Goal: Task Accomplishment & Management: Complete application form

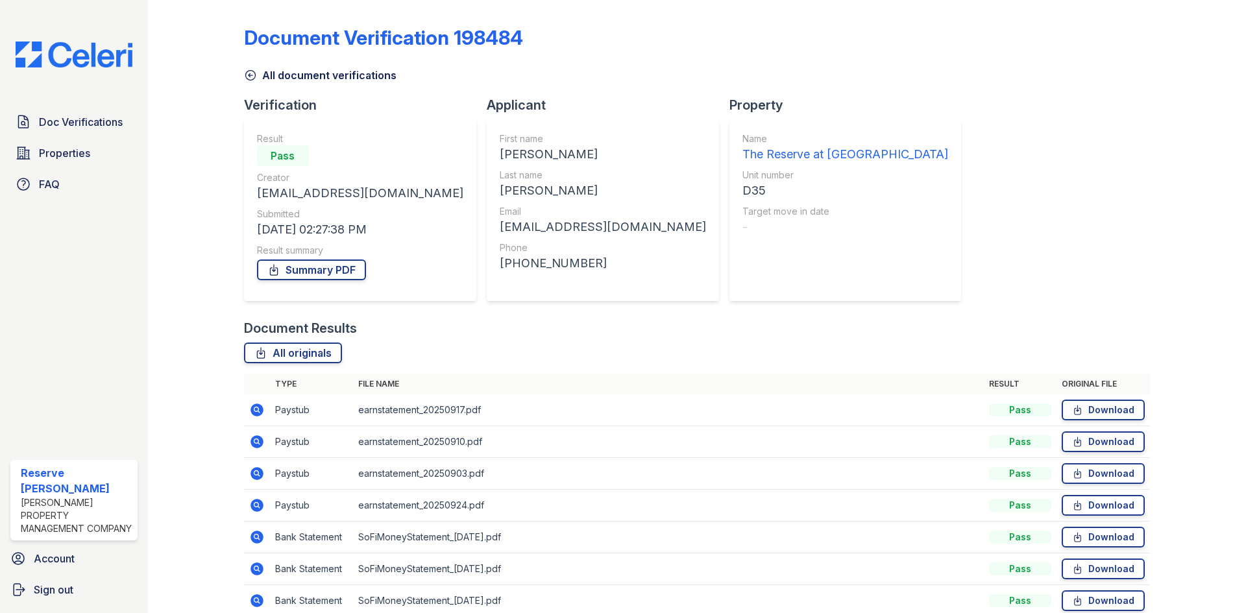
click at [56, 117] on span "Doc Verifications" at bounding box center [81, 122] width 84 height 16
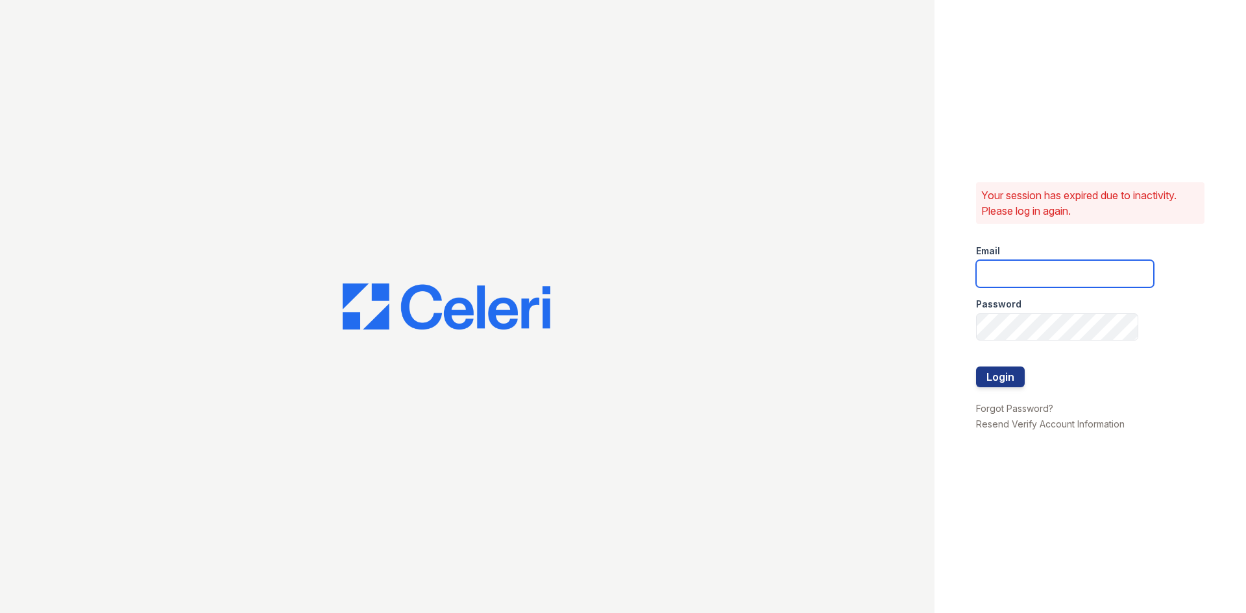
click at [1011, 263] on input "email" at bounding box center [1065, 273] width 178 height 27
type input "thereserve@thewoodruffway.com"
click at [1043, 312] on div "Password" at bounding box center [1065, 300] width 178 height 26
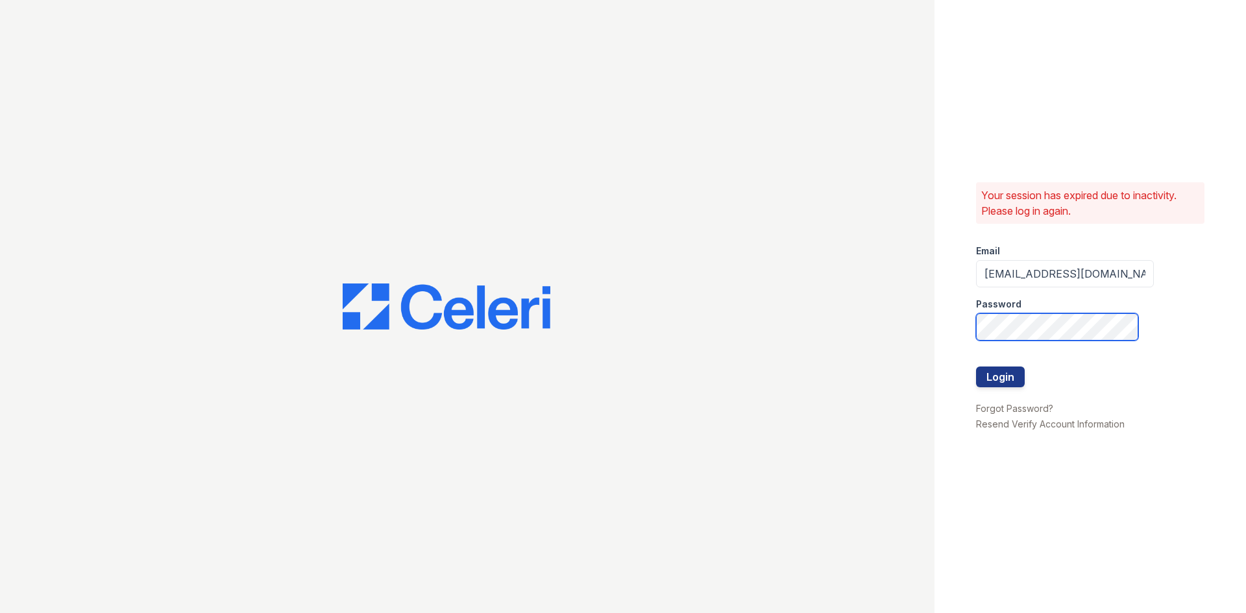
click at [976, 367] on button "Login" at bounding box center [1000, 377] width 49 height 21
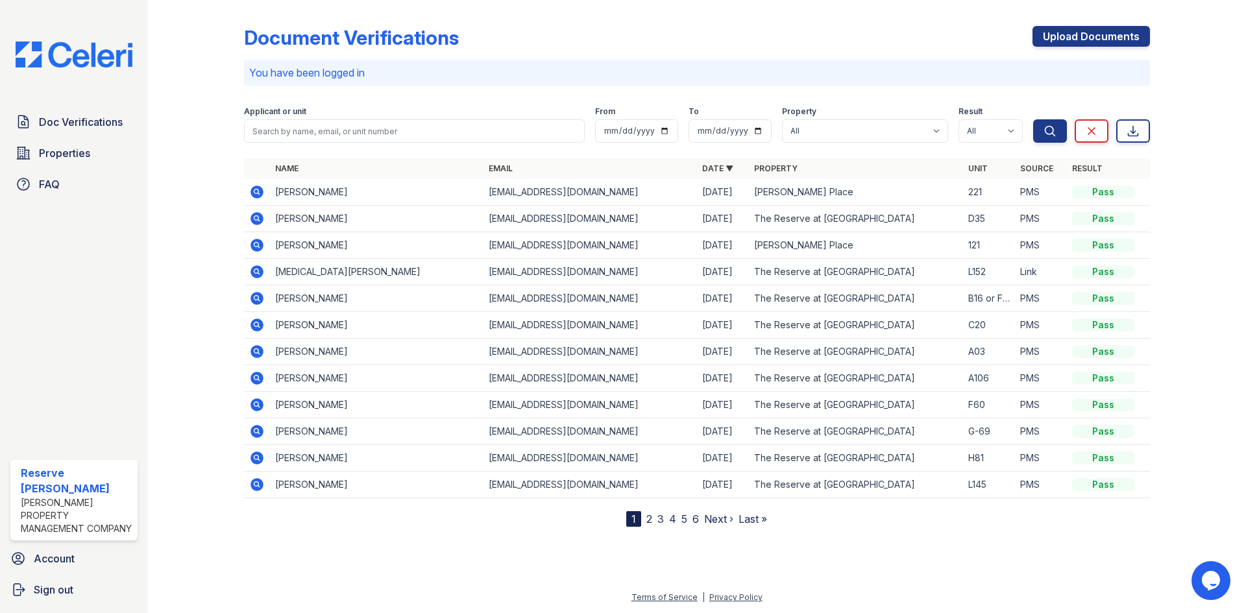
click at [260, 215] on icon at bounding box center [256, 218] width 13 height 13
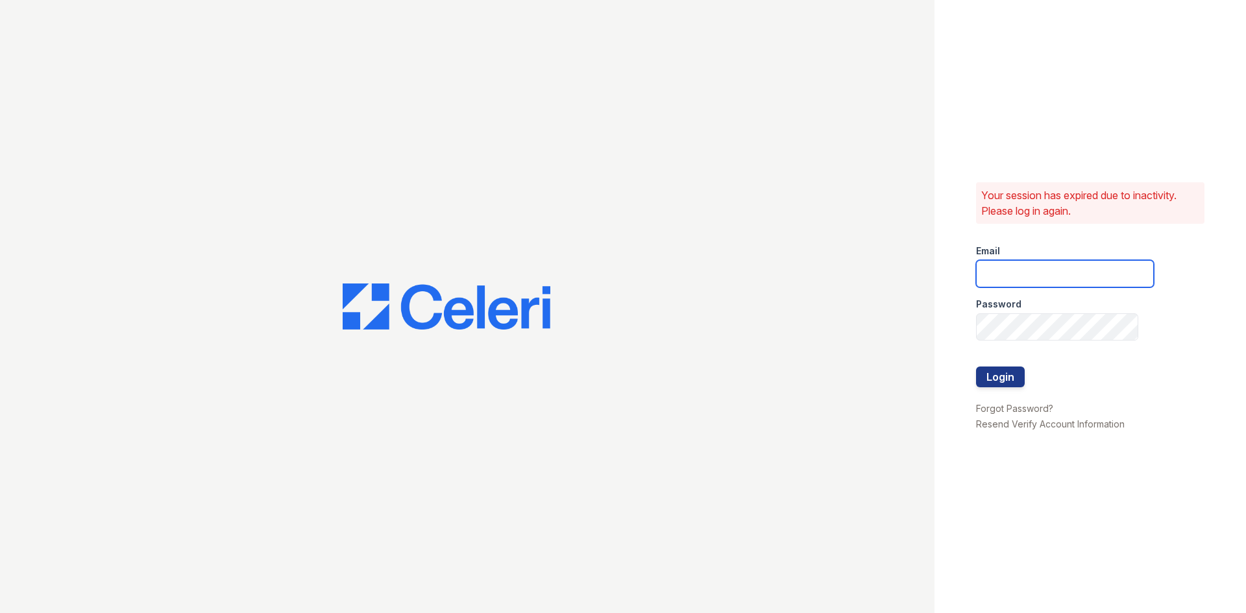
click at [1028, 267] on input "email" at bounding box center [1065, 273] width 178 height 27
type input "reservemgr@thewoodruffway.com"
click at [1041, 274] on input "reservemgr@thewoodruffway.com" at bounding box center [1065, 273] width 178 height 27
click at [1040, 274] on input "reservemgr@thewoodruffway.com" at bounding box center [1065, 273] width 178 height 27
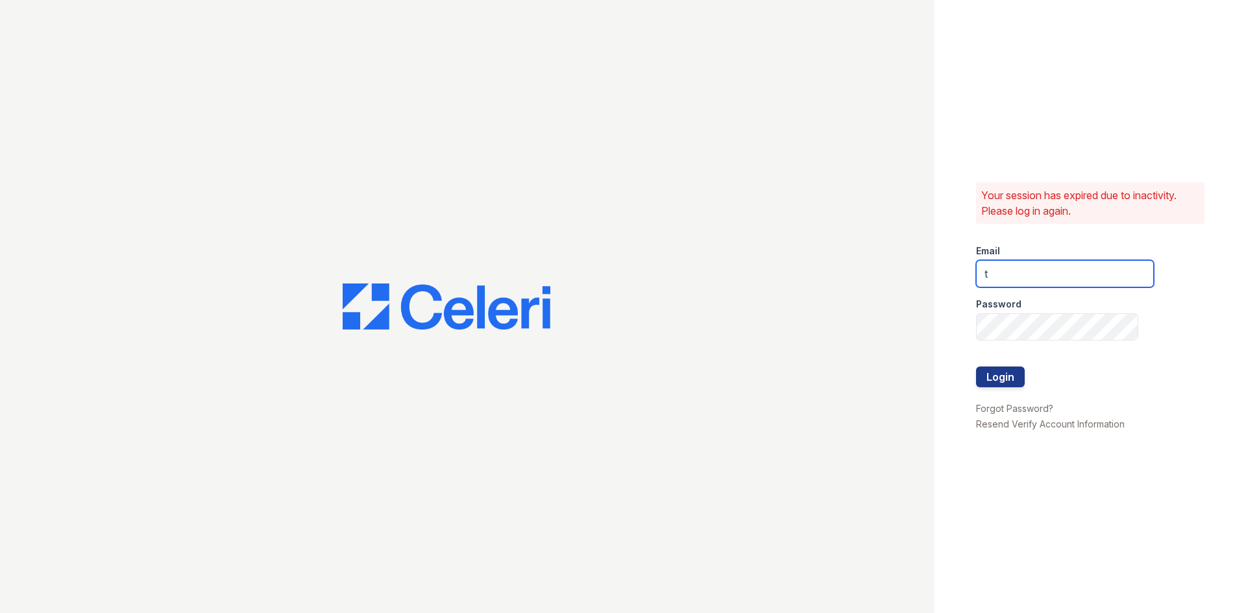
type input "thereserve@thewoodruffway.com"
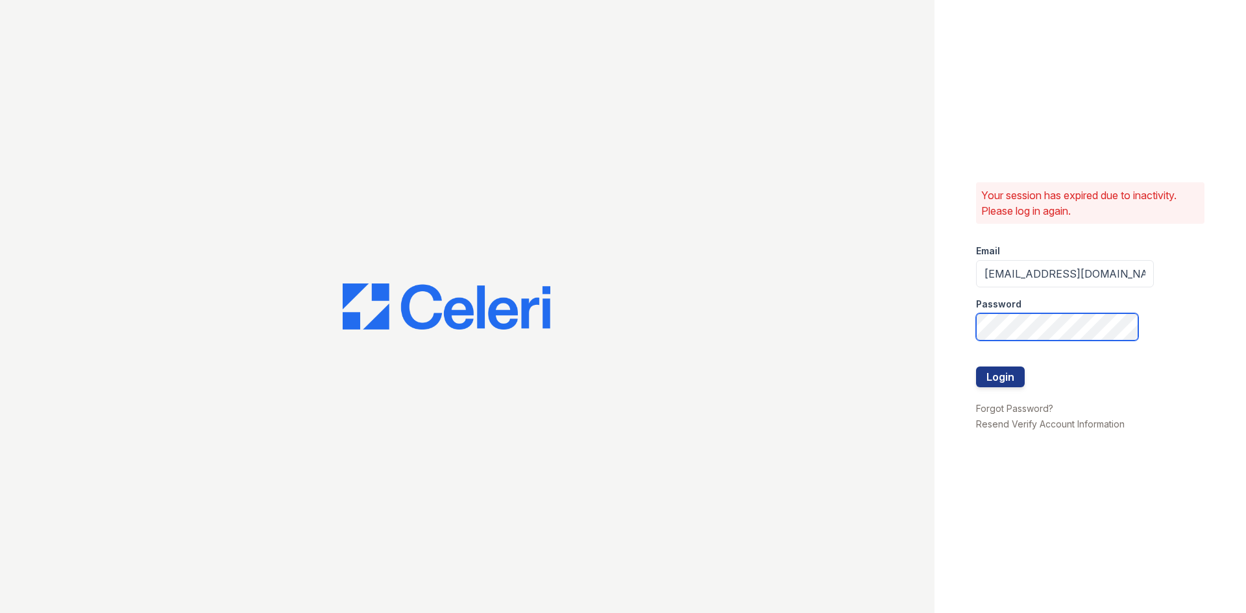
click at [976, 367] on button "Login" at bounding box center [1000, 377] width 49 height 21
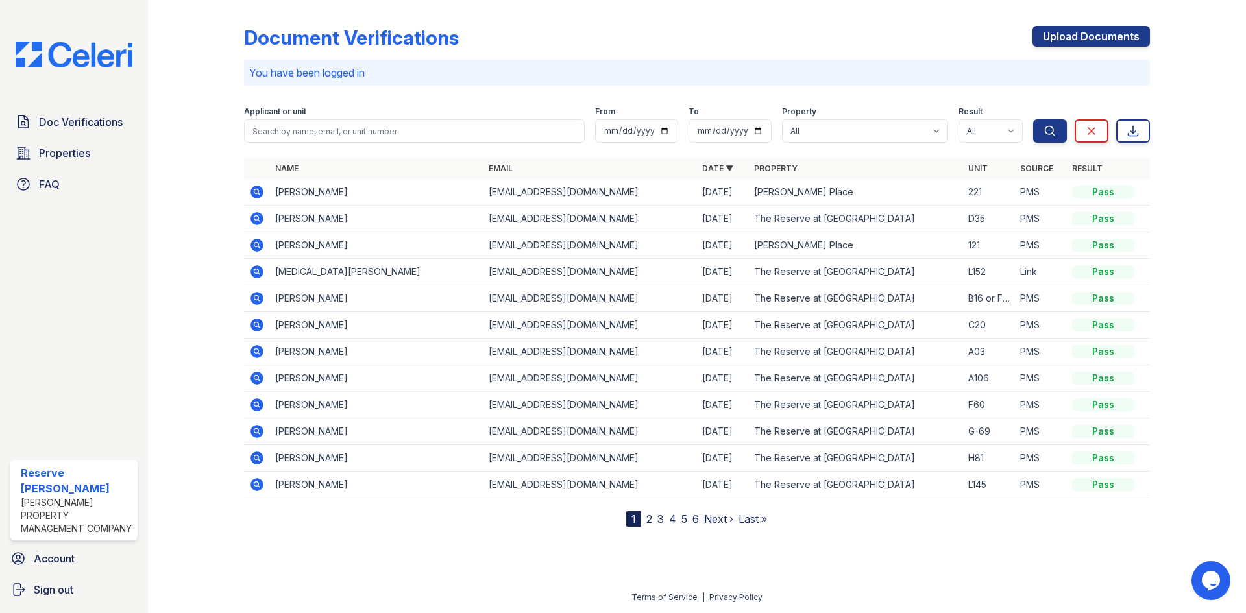
click at [258, 217] on icon at bounding box center [257, 219] width 16 height 16
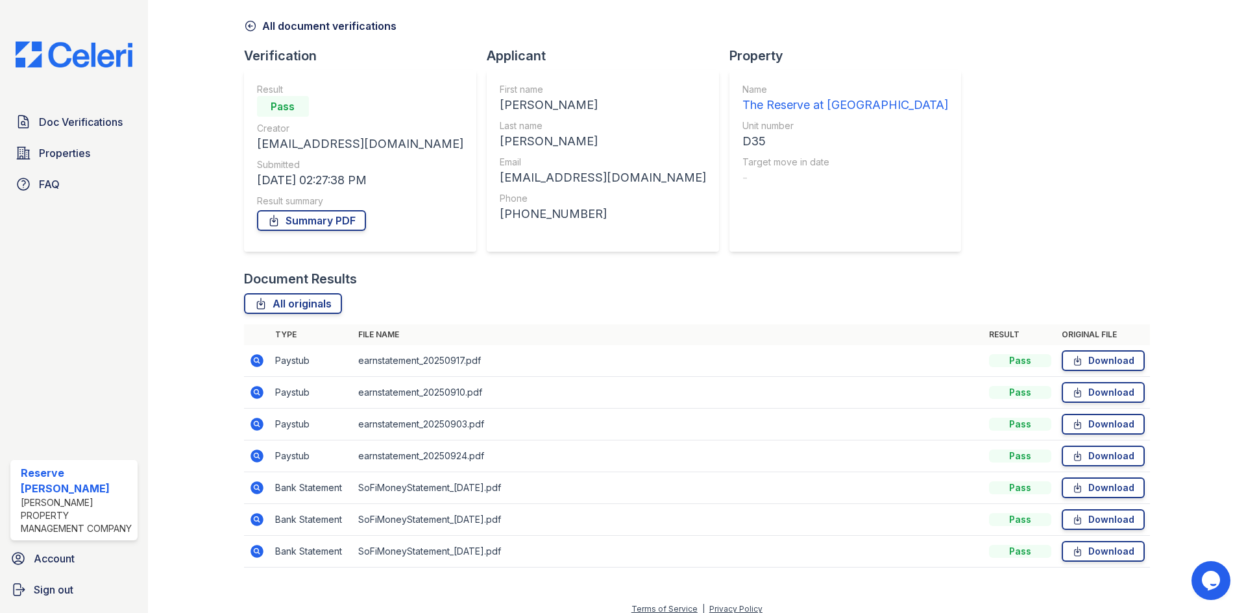
scroll to position [61, 0]
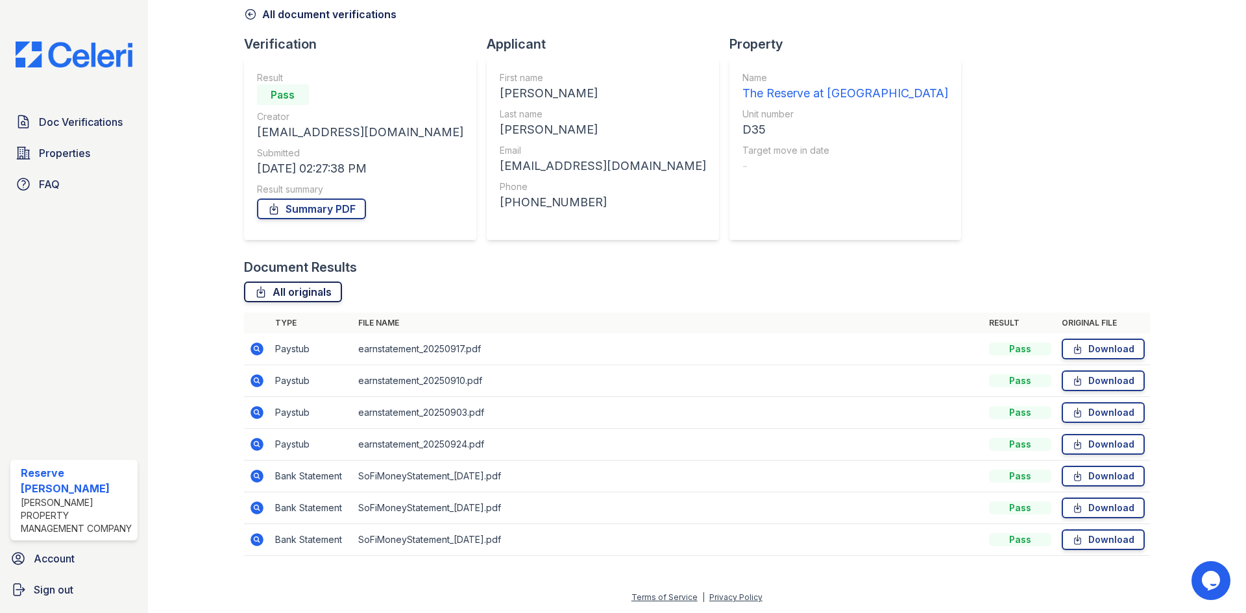
click at [295, 300] on link "All originals" at bounding box center [293, 292] width 98 height 21
click at [1078, 507] on link "Download" at bounding box center [1103, 508] width 83 height 21
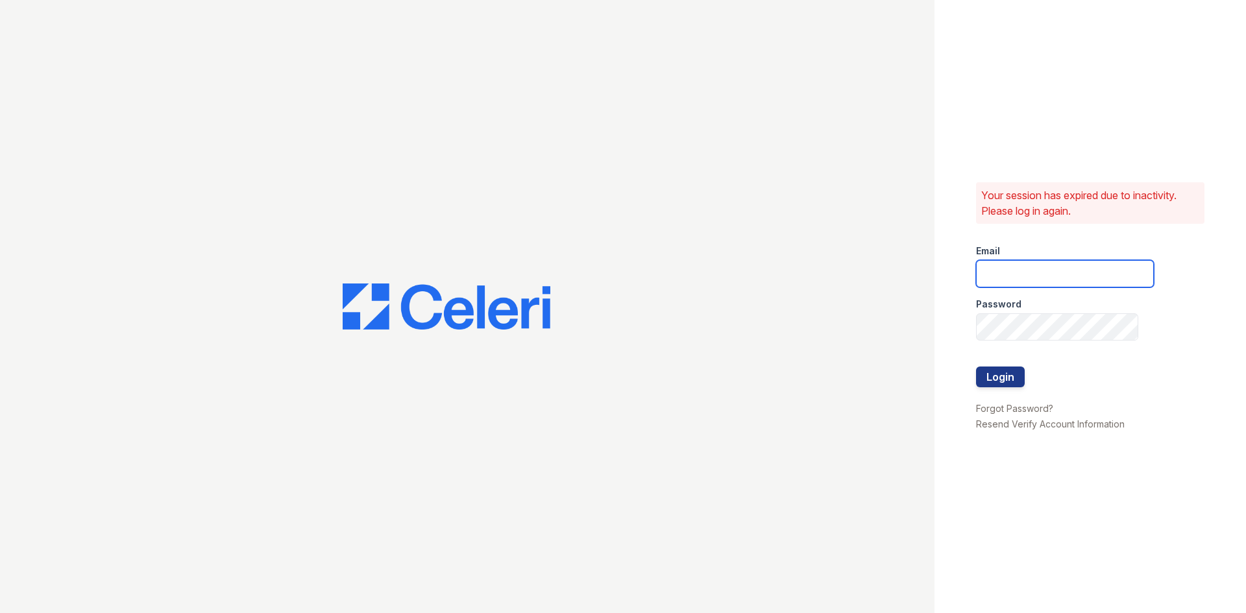
click at [1036, 265] on input "email" at bounding box center [1065, 273] width 178 height 27
type input "thereserve@thewoodruffway.com"
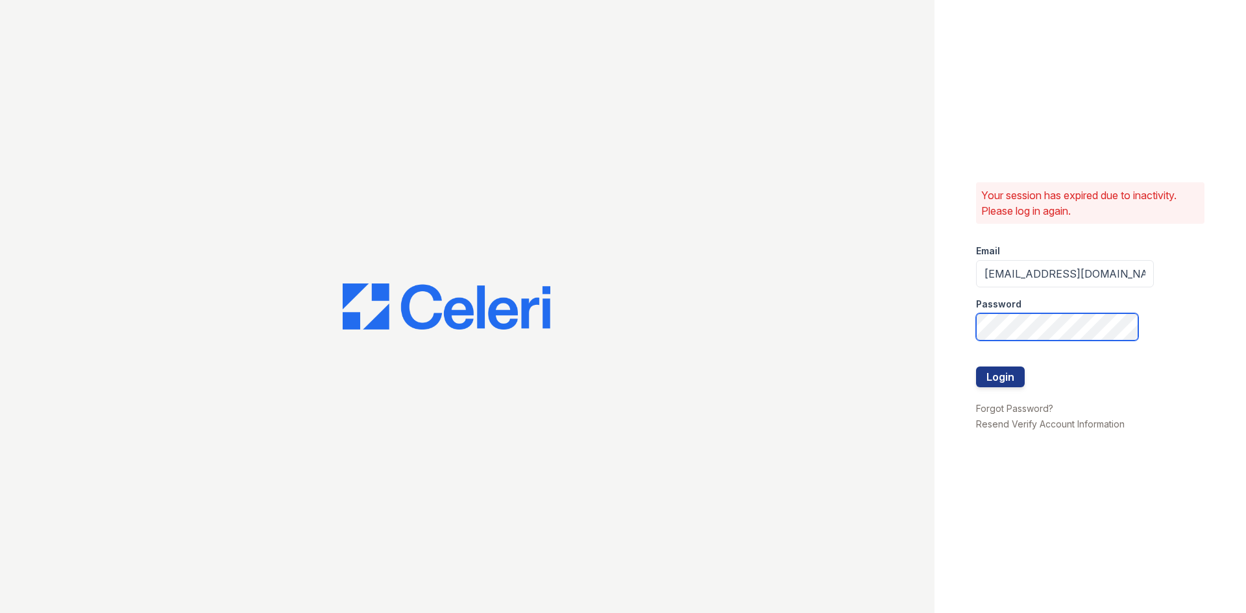
click at [976, 367] on button "Login" at bounding box center [1000, 377] width 49 height 21
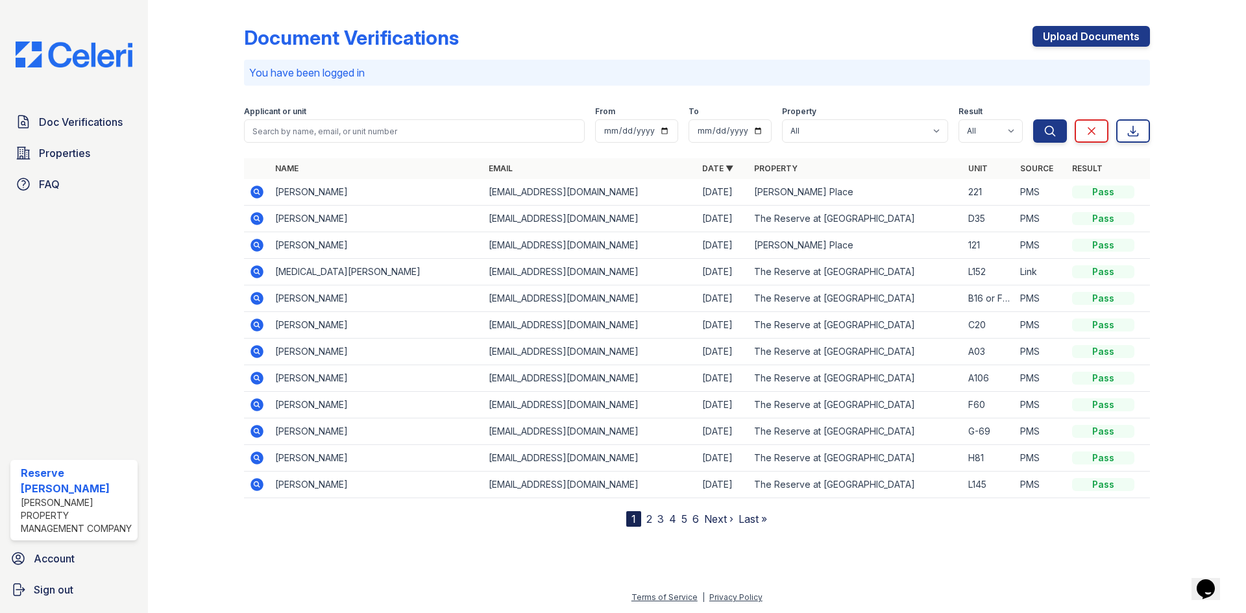
click at [258, 218] on icon at bounding box center [257, 219] width 16 height 16
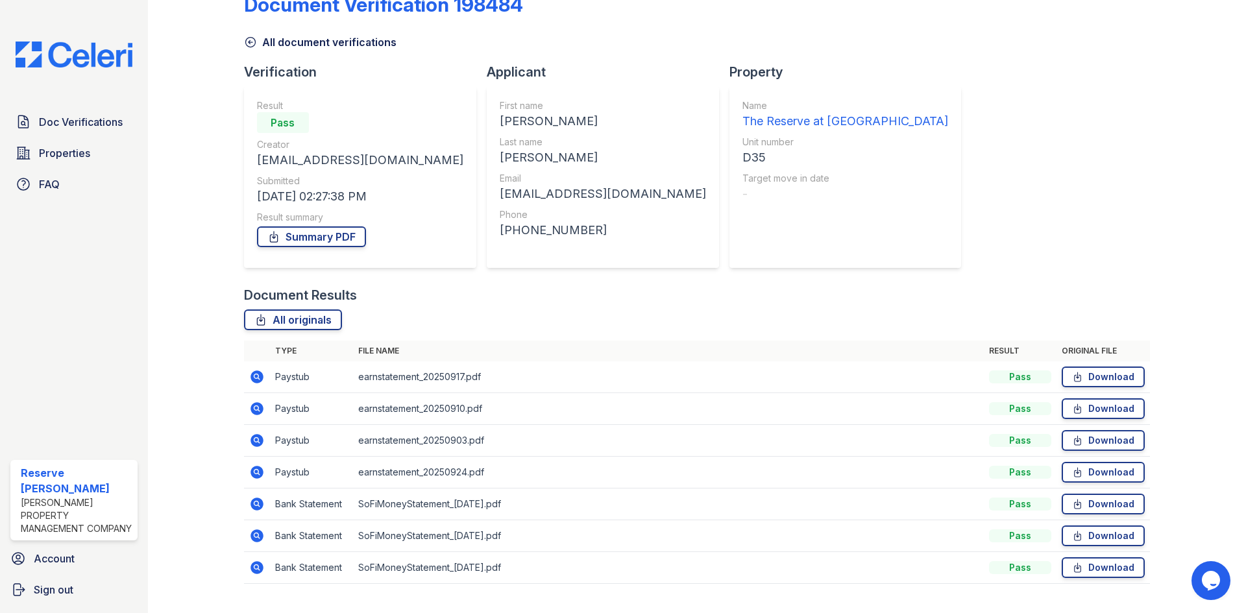
scroll to position [61, 0]
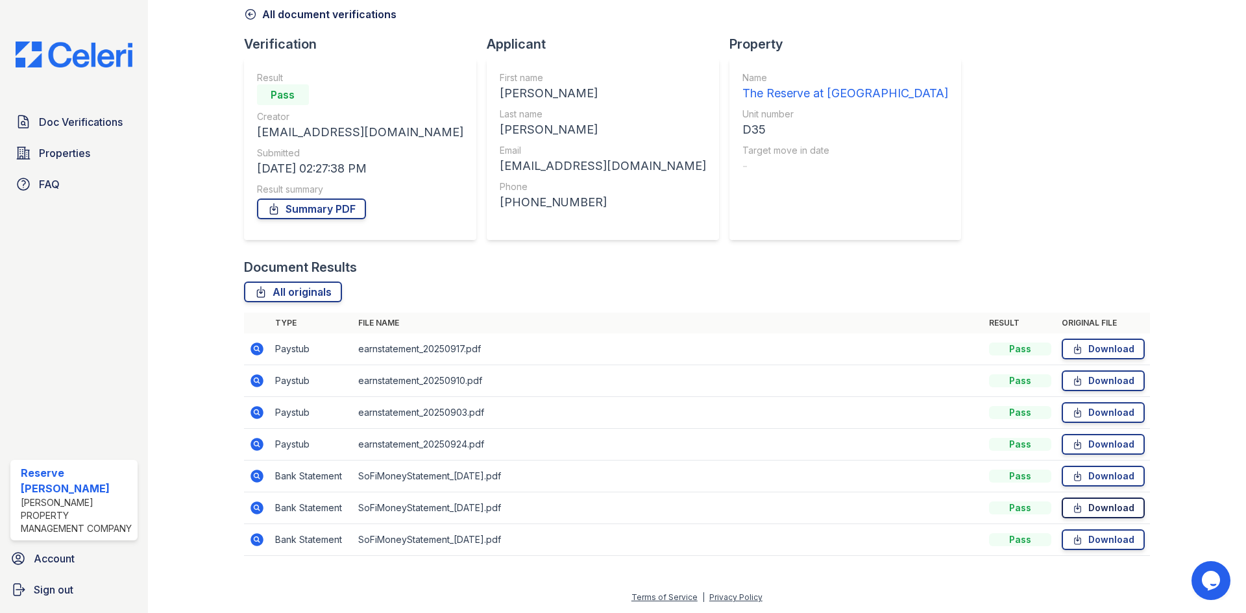
click at [1076, 505] on link "Download" at bounding box center [1103, 508] width 83 height 21
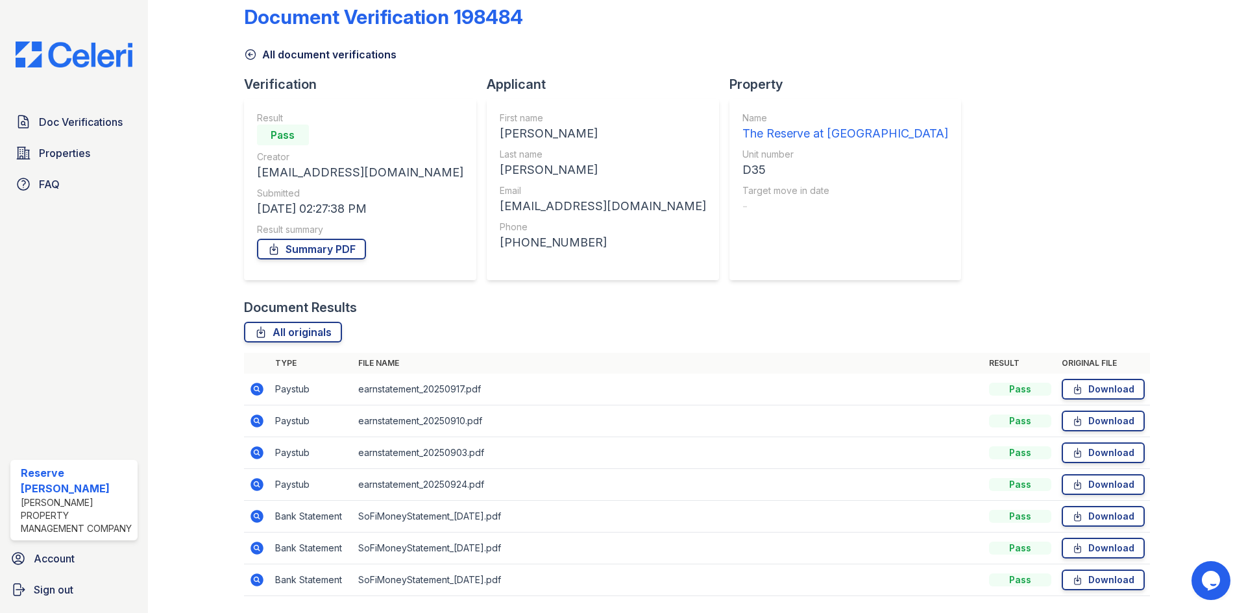
scroll to position [0, 0]
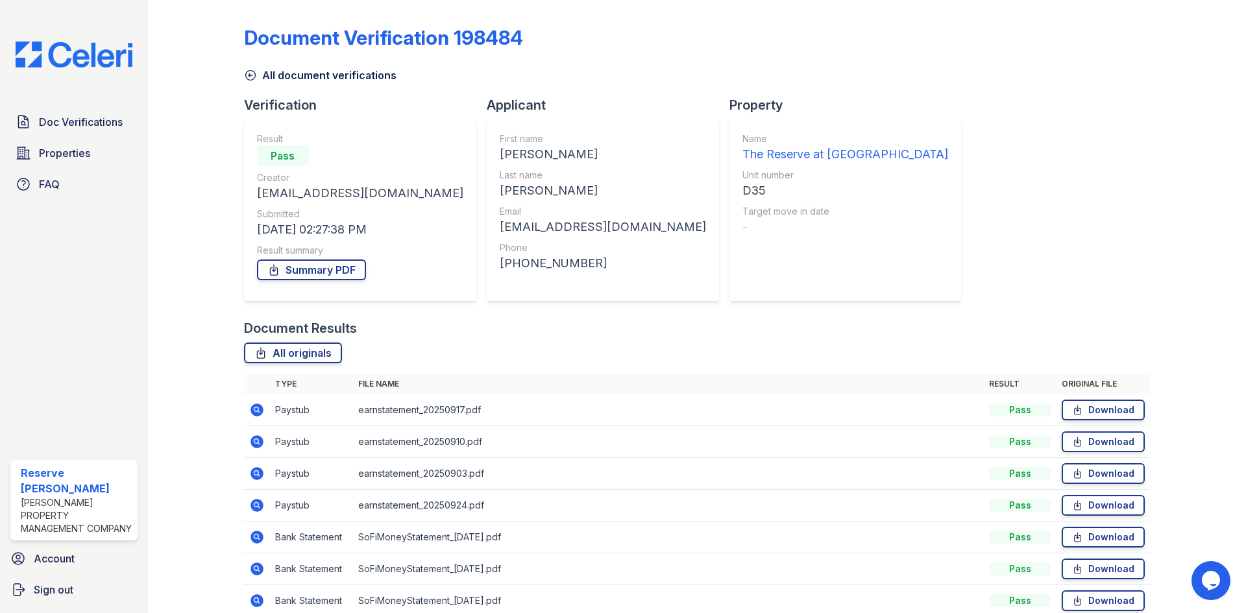
click at [295, 80] on link "All document verifications" at bounding box center [320, 75] width 152 height 16
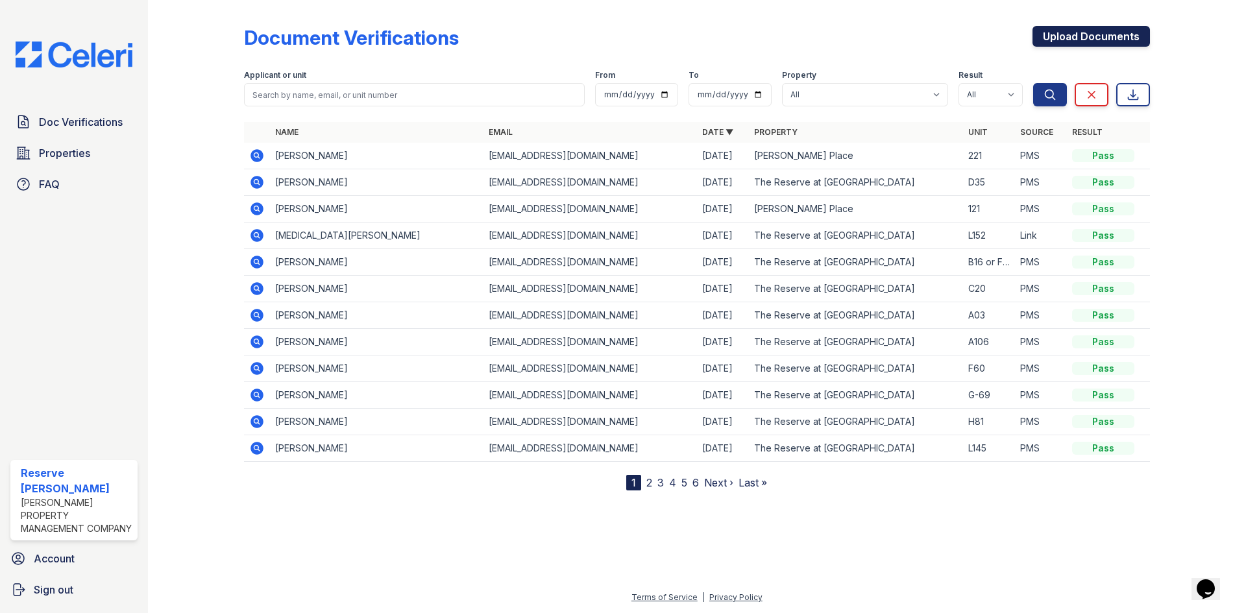
click at [1089, 36] on link "Upload Documents" at bounding box center [1090, 36] width 117 height 21
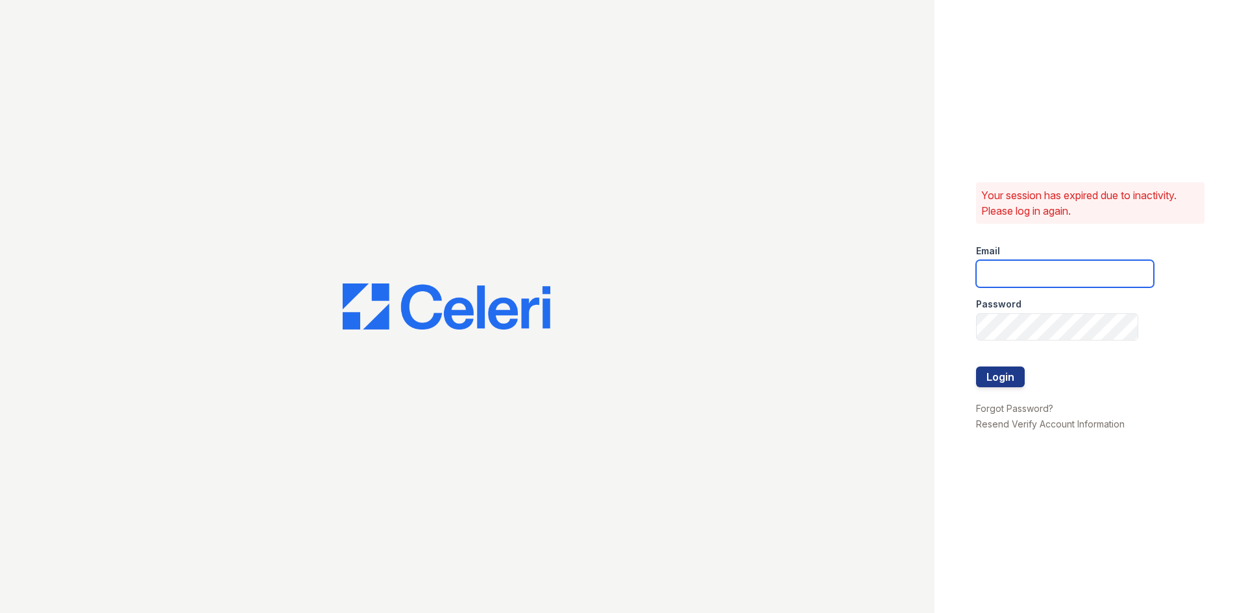
click at [1056, 269] on input "email" at bounding box center [1065, 273] width 178 height 27
type input "[EMAIL_ADDRESS][DOMAIN_NAME]"
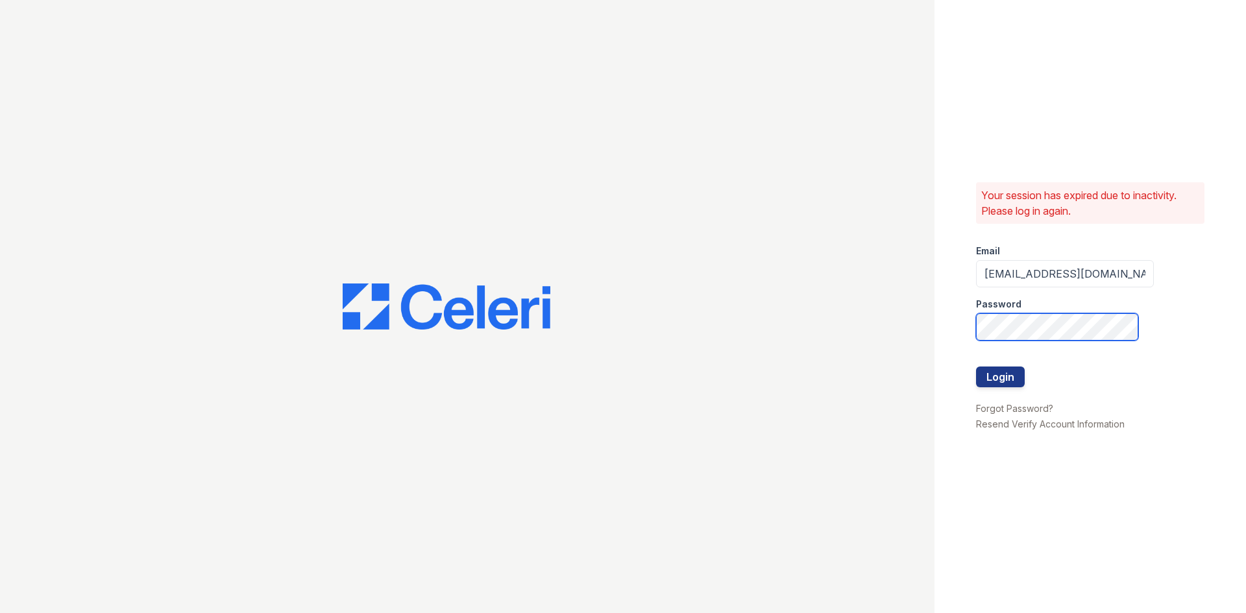
click at [976, 367] on button "Login" at bounding box center [1000, 377] width 49 height 21
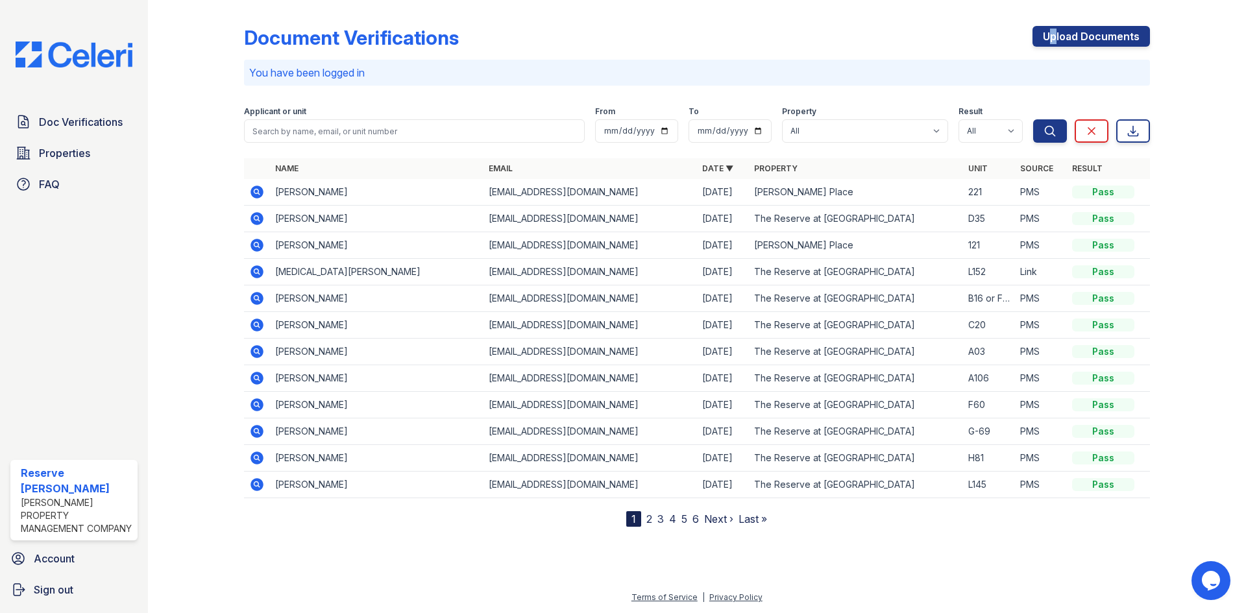
click at [1049, 24] on div "Document Verifications Upload Documents You have been logged in Filter Applican…" at bounding box center [697, 266] width 906 height 522
click at [1054, 29] on link "Upload Documents" at bounding box center [1090, 36] width 117 height 21
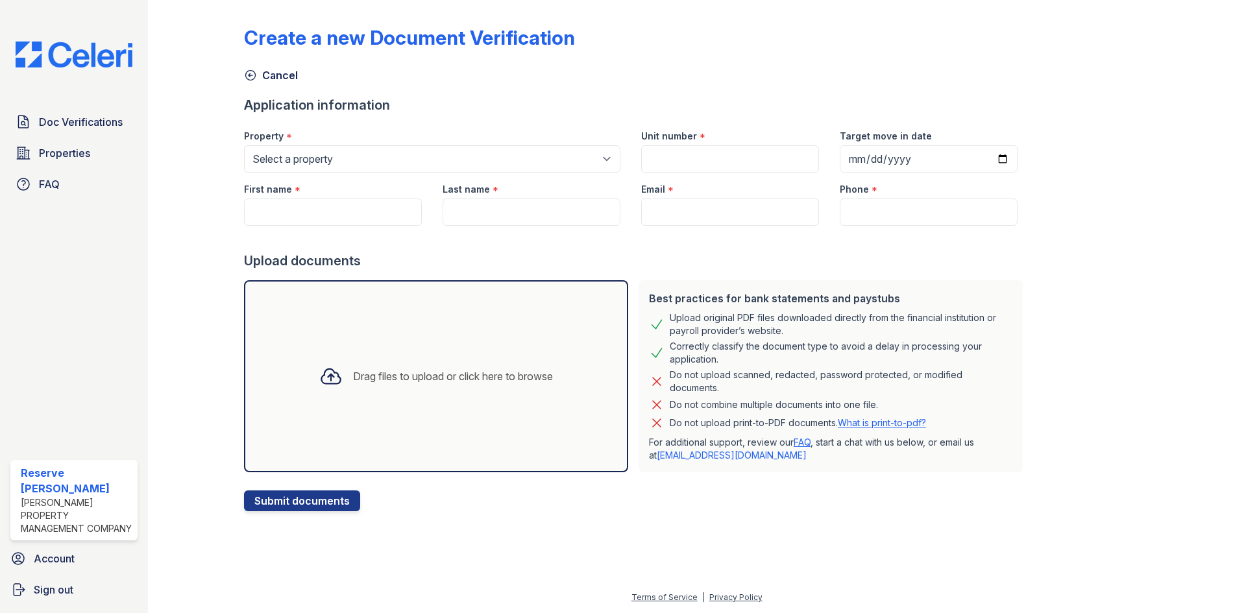
click at [533, 343] on div "Drag files to upload or click here to browse" at bounding box center [436, 376] width 384 height 192
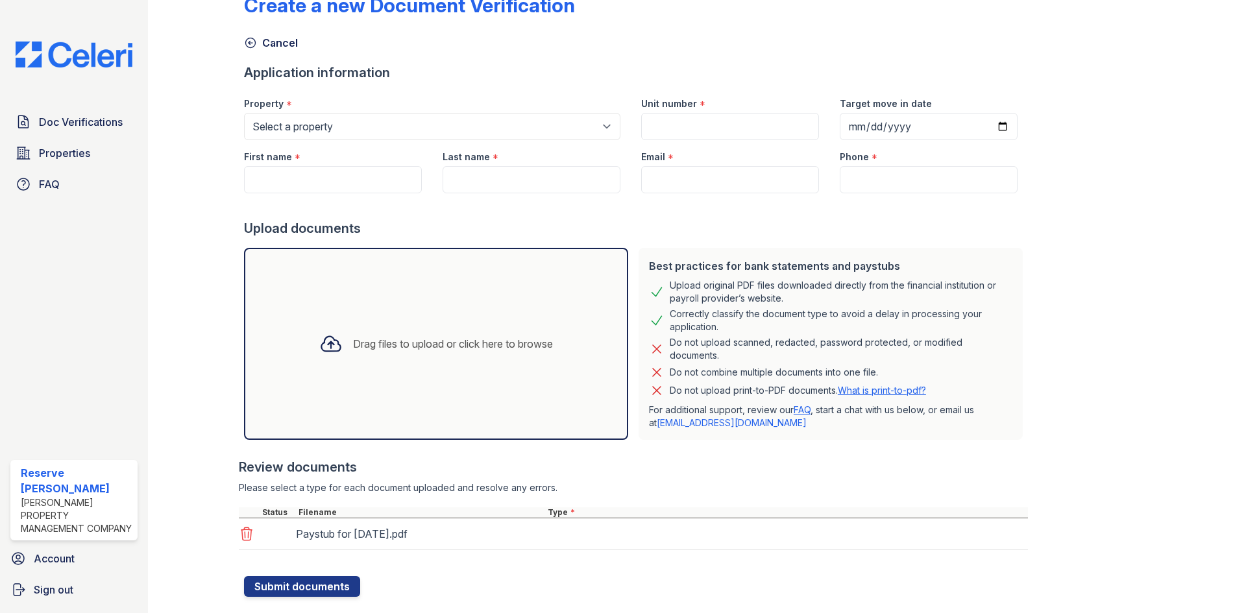
scroll to position [60, 0]
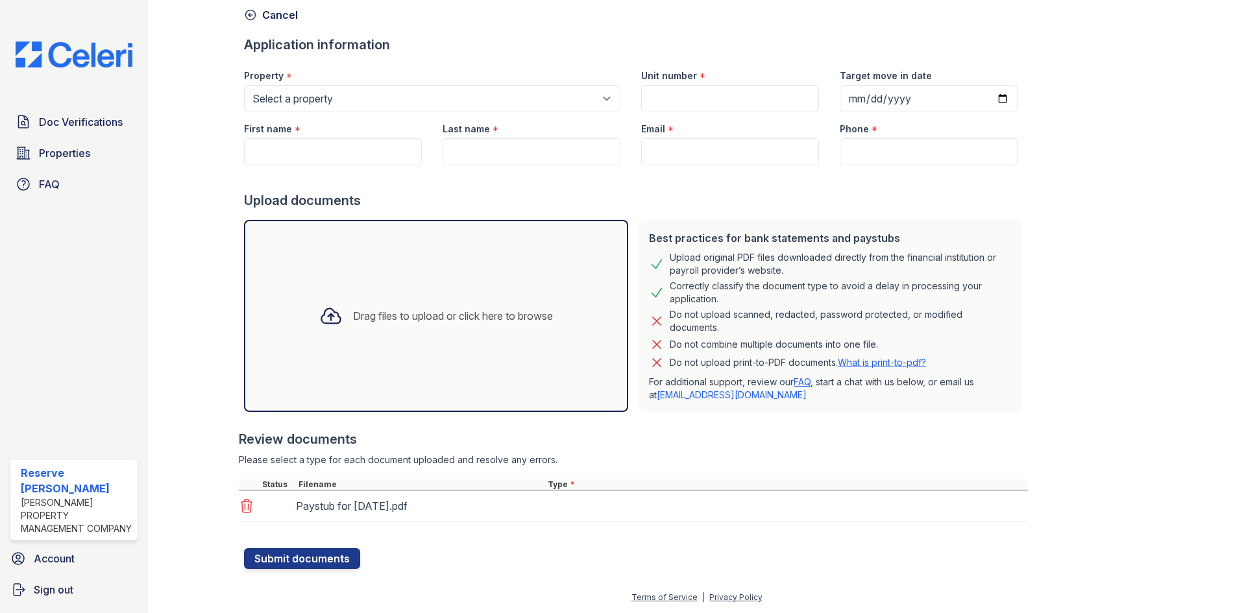
click at [375, 358] on div "Drag files to upload or click here to browse" at bounding box center [436, 316] width 384 height 192
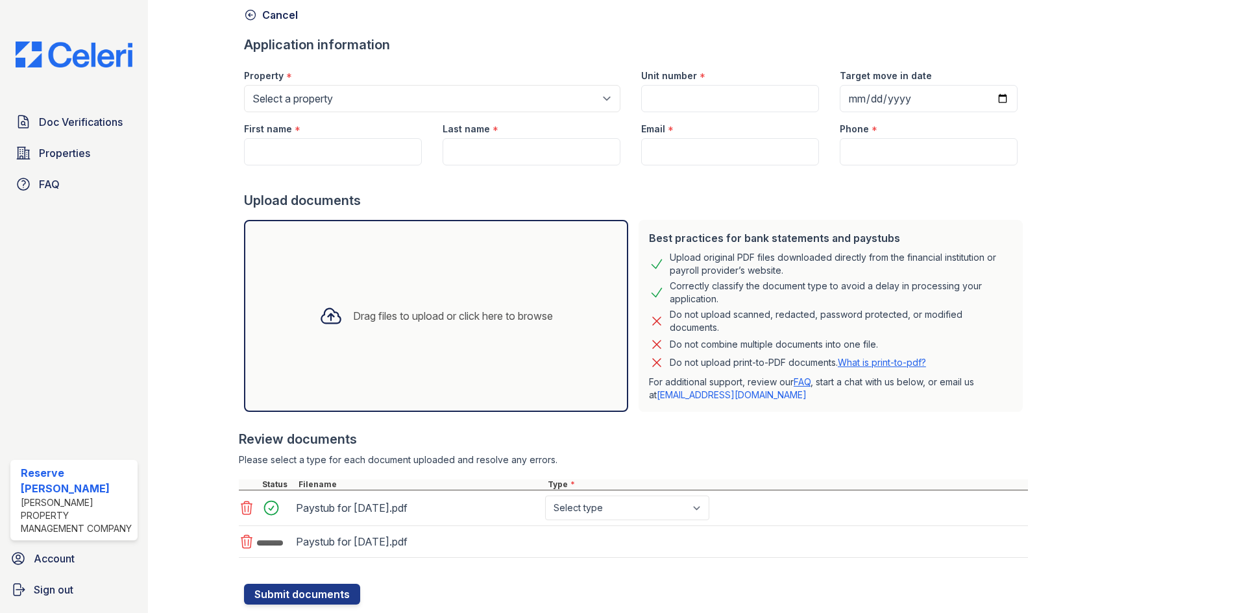
click at [310, 337] on div "Drag files to upload or click here to browse" at bounding box center [436, 316] width 254 height 44
click at [400, 288] on div "Drag files to upload or click here to browse" at bounding box center [436, 316] width 384 height 192
click at [380, 308] on div "Drag files to upload or click here to browse" at bounding box center [453, 316] width 200 height 16
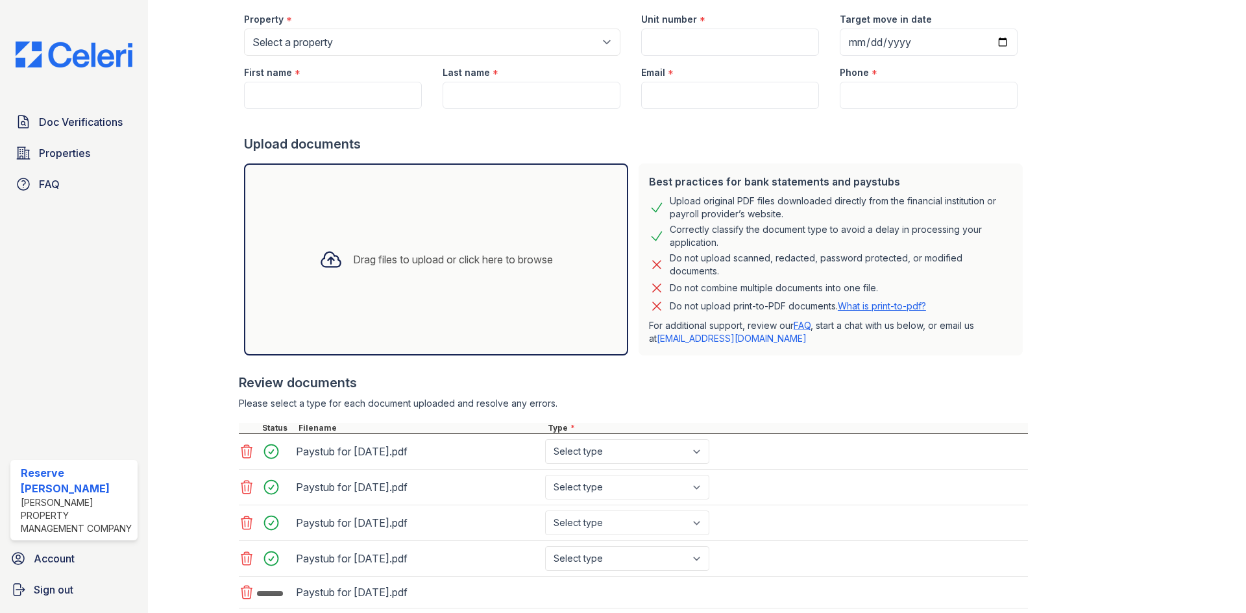
scroll to position [190, 0]
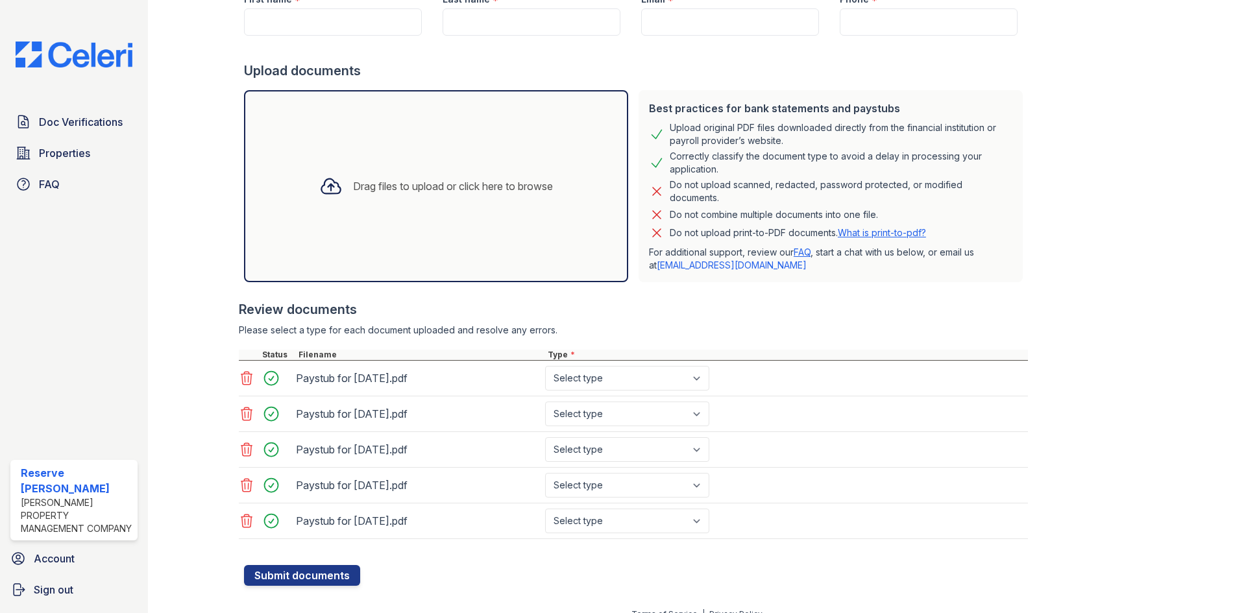
click at [470, 261] on div "Drag files to upload or click here to browse" at bounding box center [436, 186] width 384 height 192
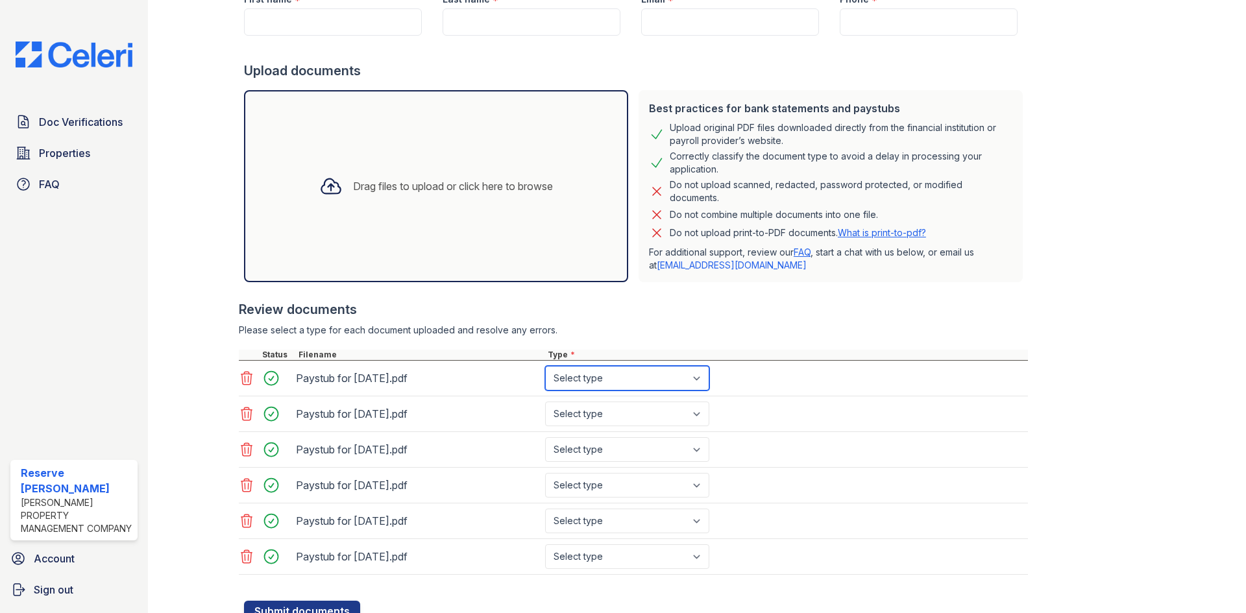
click at [659, 370] on select "Select type Paystub Bank Statement Offer Letter Tax Documents Benefit Award Let…" at bounding box center [627, 378] width 164 height 25
select select "paystub"
click at [545, 366] on select "Select type Paystub Bank Statement Offer Letter Tax Documents Benefit Award Let…" at bounding box center [627, 378] width 164 height 25
click at [637, 405] on div "Paystub for 08-28-2025.pdf Select type Paystub Bank Statement Offer Letter Tax …" at bounding box center [633, 414] width 789 height 36
click at [637, 411] on select "Select type Paystub Bank Statement Offer Letter Tax Documents Benefit Award Let…" at bounding box center [627, 414] width 164 height 25
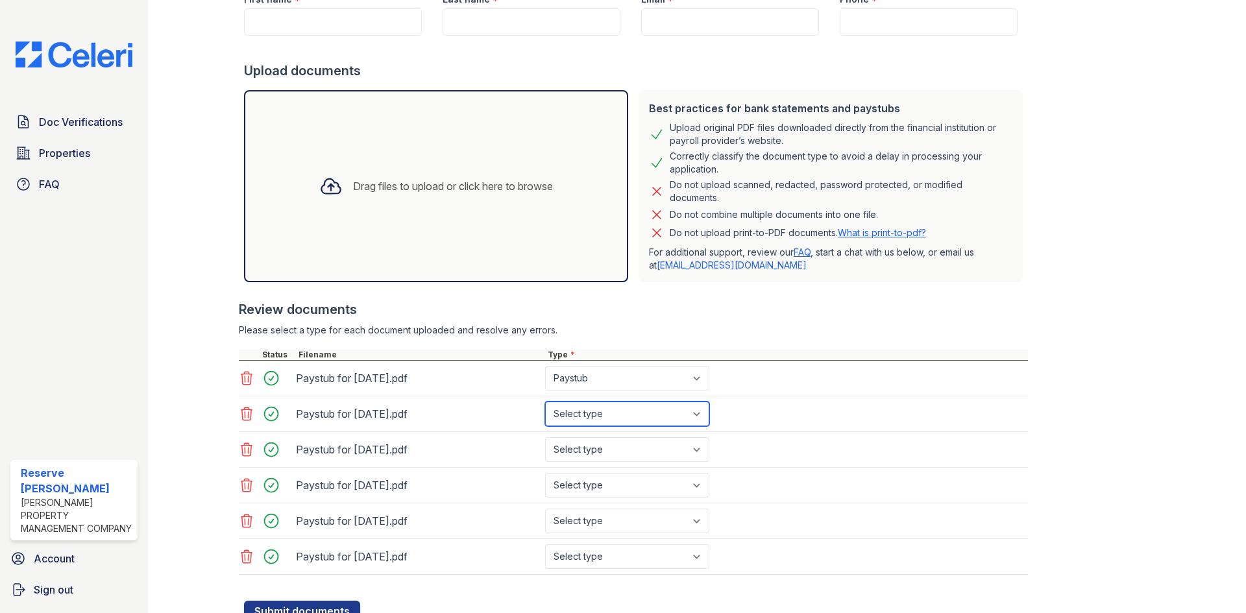
select select "paystub"
click at [545, 402] on select "Select type Paystub Bank Statement Offer Letter Tax Documents Benefit Award Let…" at bounding box center [627, 414] width 164 height 25
click at [623, 441] on select "Select type Paystub Bank Statement Offer Letter Tax Documents Benefit Award Let…" at bounding box center [627, 449] width 164 height 25
select select "paystub"
click at [545, 437] on select "Select type Paystub Bank Statement Offer Letter Tax Documents Benefit Award Let…" at bounding box center [627, 449] width 164 height 25
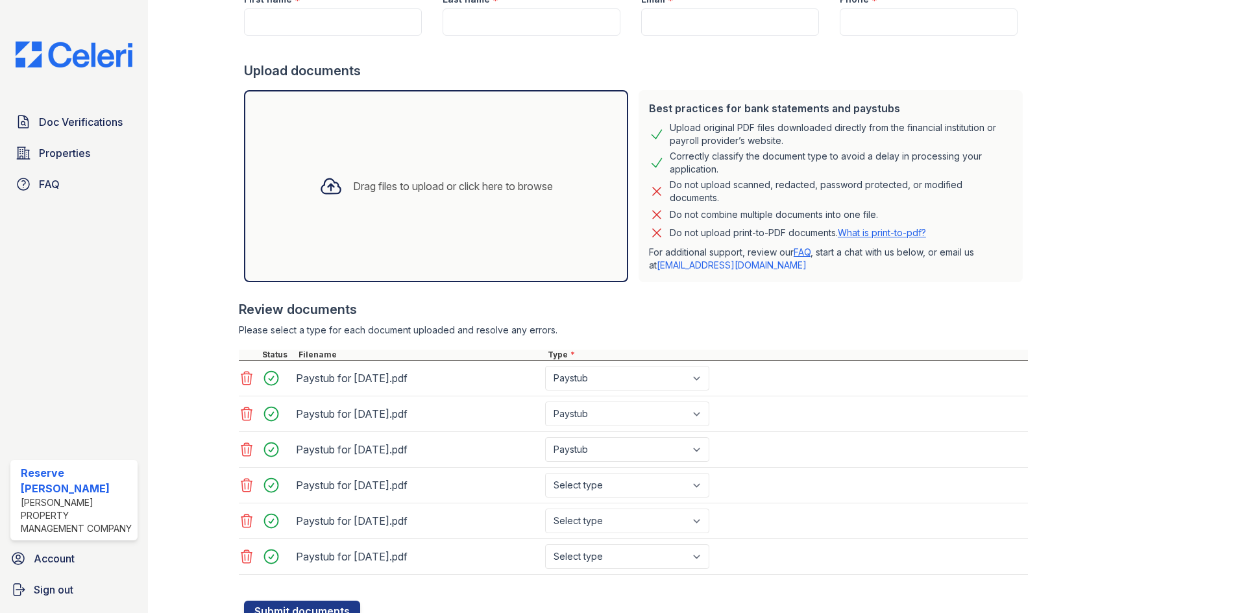
click at [605, 471] on div "Paystub for 09-11-2025.pdf Select type Paystub Bank Statement Offer Letter Tax …" at bounding box center [633, 486] width 789 height 36
click at [607, 485] on select "Select type Paystub Bank Statement Offer Letter Tax Documents Benefit Award Let…" at bounding box center [627, 485] width 164 height 25
select select "paystub"
click at [545, 473] on select "Select type Paystub Bank Statement Offer Letter Tax Documents Benefit Award Let…" at bounding box center [627, 485] width 164 height 25
drag, startPoint x: 605, startPoint y: 530, endPoint x: 605, endPoint y: 515, distance: 14.9
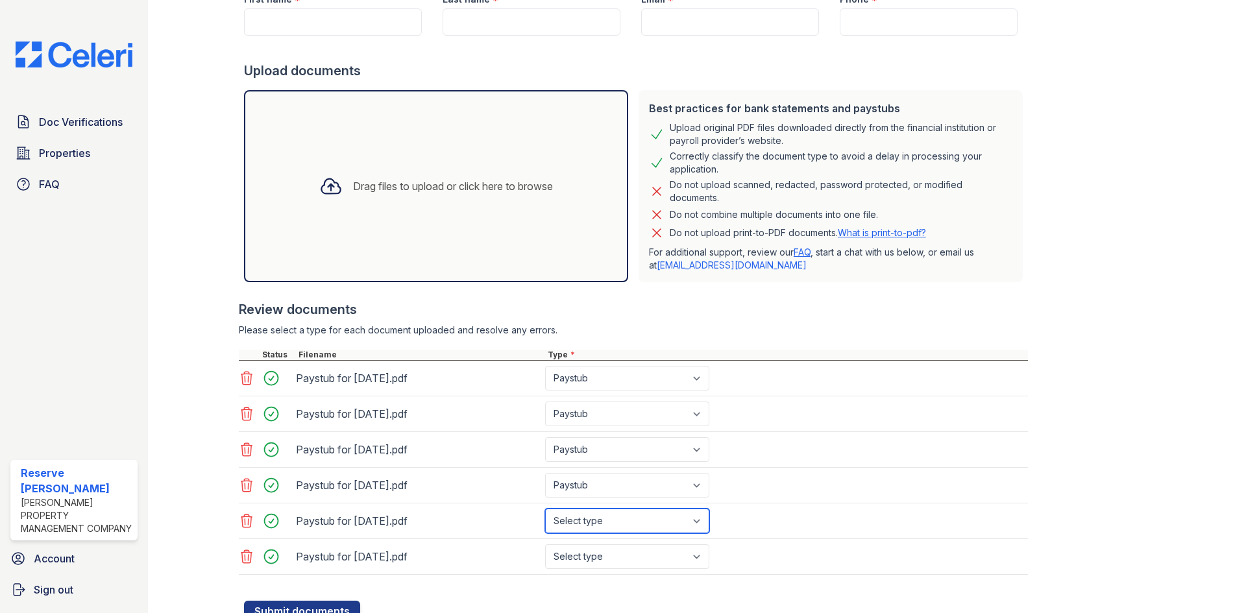
click at [605, 529] on select "Select type Paystub Bank Statement Offer Letter Tax Documents Benefit Award Let…" at bounding box center [627, 521] width 164 height 25
select select "paystub"
click at [545, 509] on select "Select type Paystub Bank Statement Offer Letter Tax Documents Benefit Award Let…" at bounding box center [627, 521] width 164 height 25
click at [607, 561] on select "Select type Paystub Bank Statement Offer Letter Tax Documents Benefit Award Let…" at bounding box center [627, 556] width 164 height 25
select select "paystub"
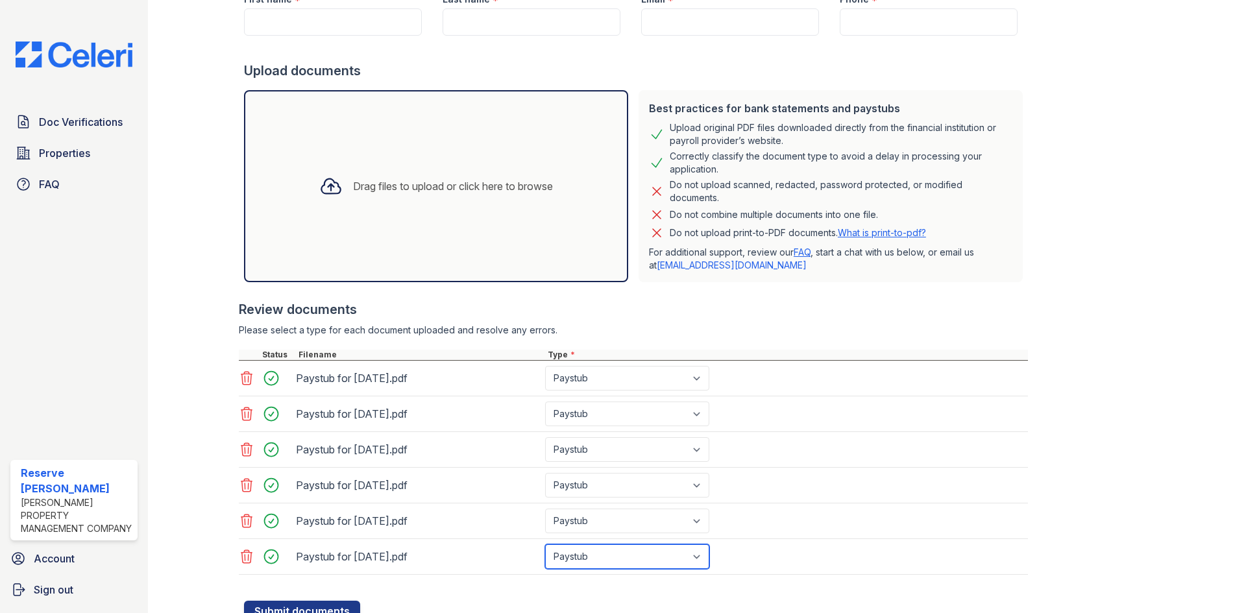
click at [545, 544] on select "Select type Paystub Bank Statement Offer Letter Tax Documents Benefit Award Let…" at bounding box center [627, 556] width 164 height 25
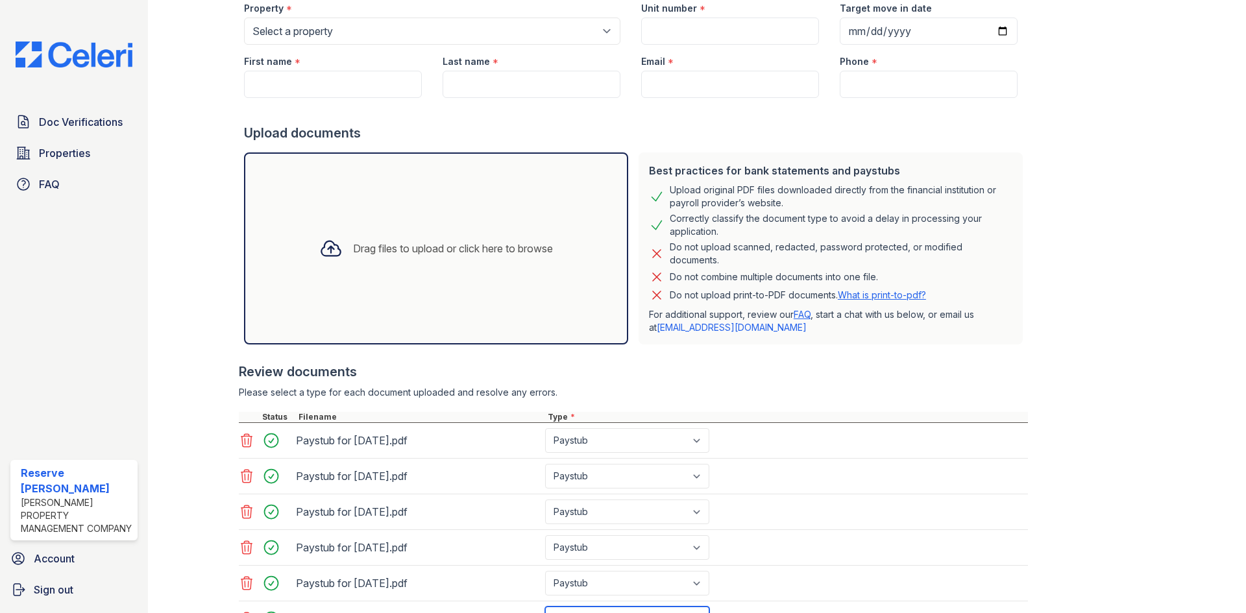
scroll to position [0, 0]
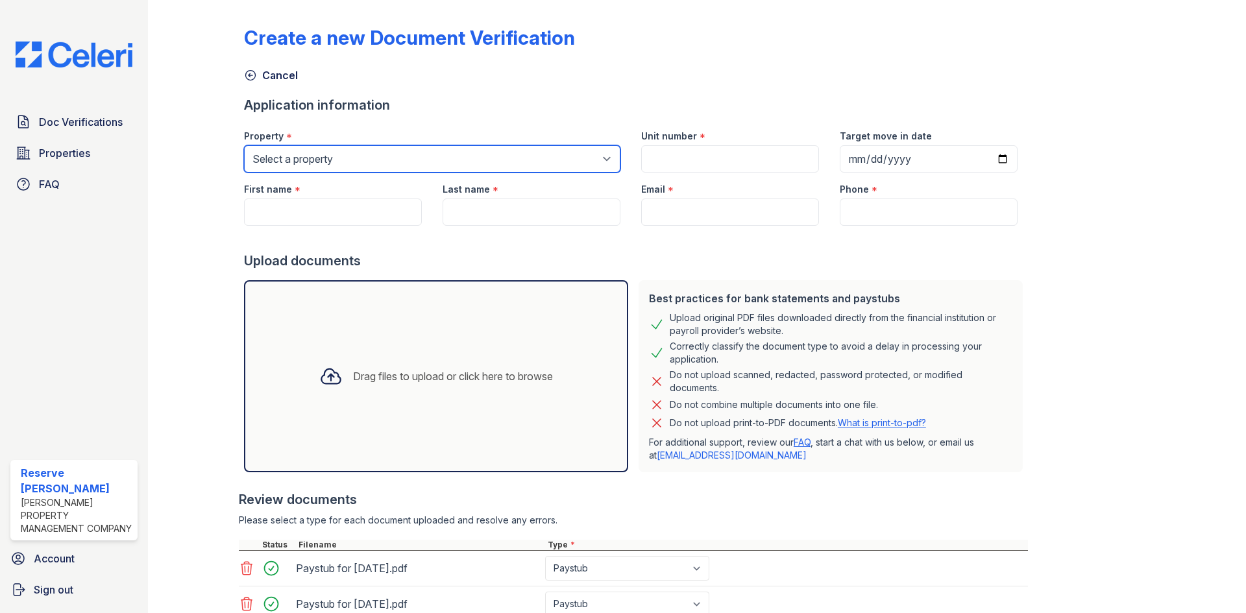
click at [406, 162] on select "Select a property Reaves Place The Reserve at Anderson" at bounding box center [432, 158] width 376 height 27
click at [419, 218] on div "First name *" at bounding box center [333, 199] width 199 height 53
click at [422, 160] on select "Select a property Reaves Place The Reserve at Anderson" at bounding box center [432, 158] width 376 height 27
select select "4612"
click at [244, 145] on select "Select a property Reaves Place The Reserve at Anderson" at bounding box center [432, 158] width 376 height 27
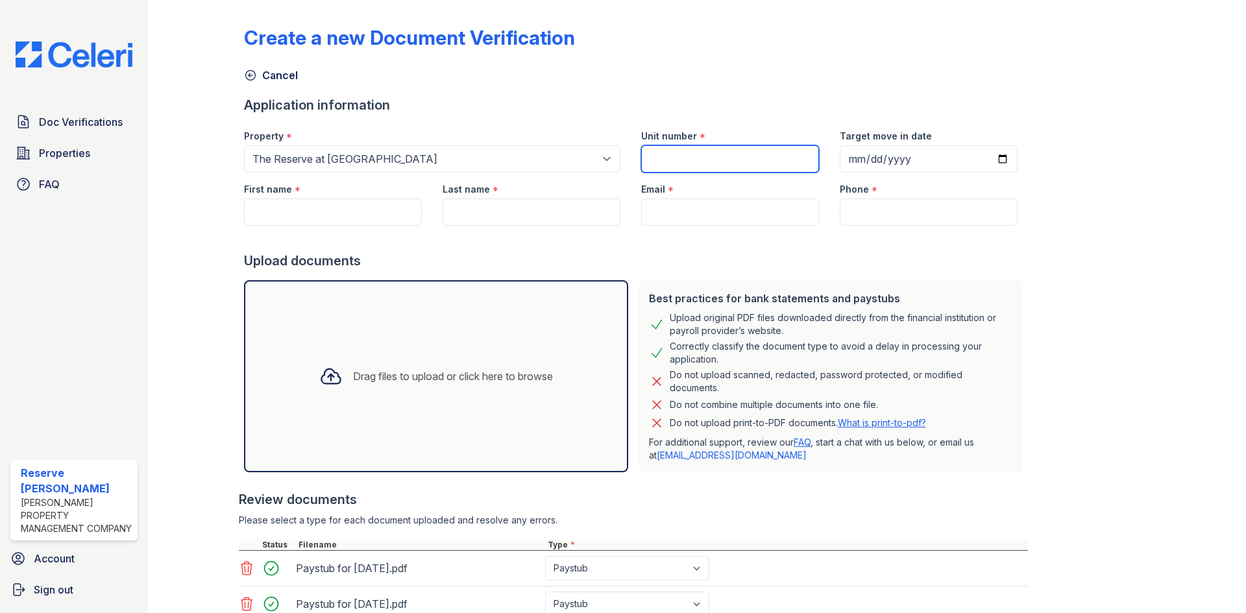
click at [711, 159] on input "Unit number" at bounding box center [730, 158] width 178 height 27
type input "K131"
click at [374, 211] on input "First name" at bounding box center [333, 212] width 178 height 27
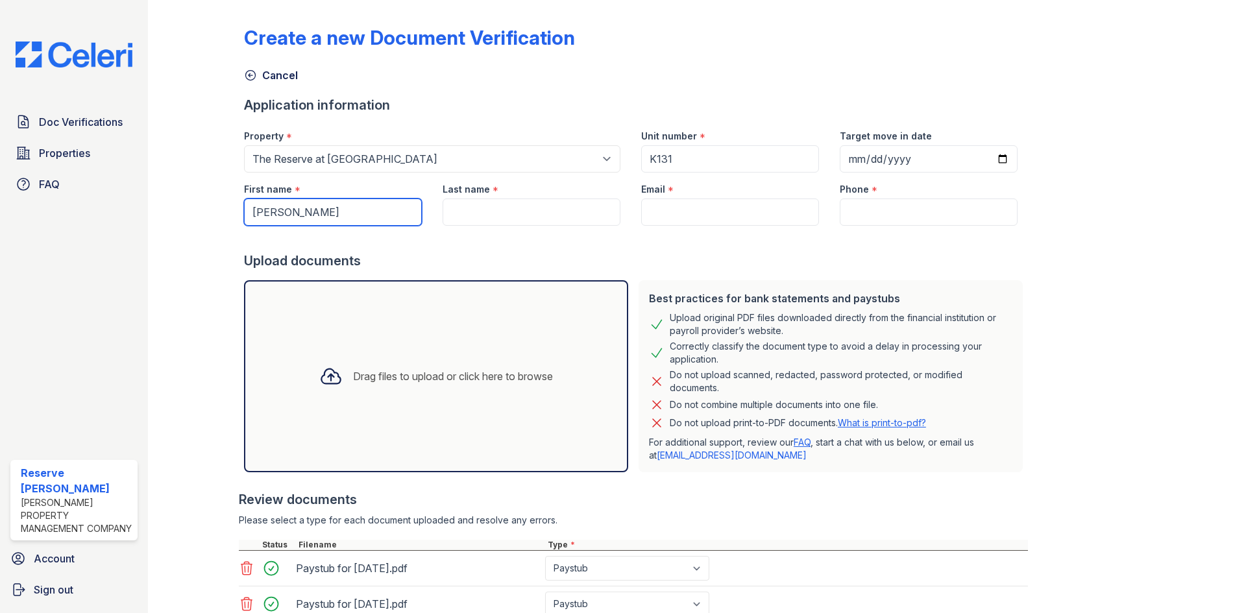
type input "[PERSON_NAME]"
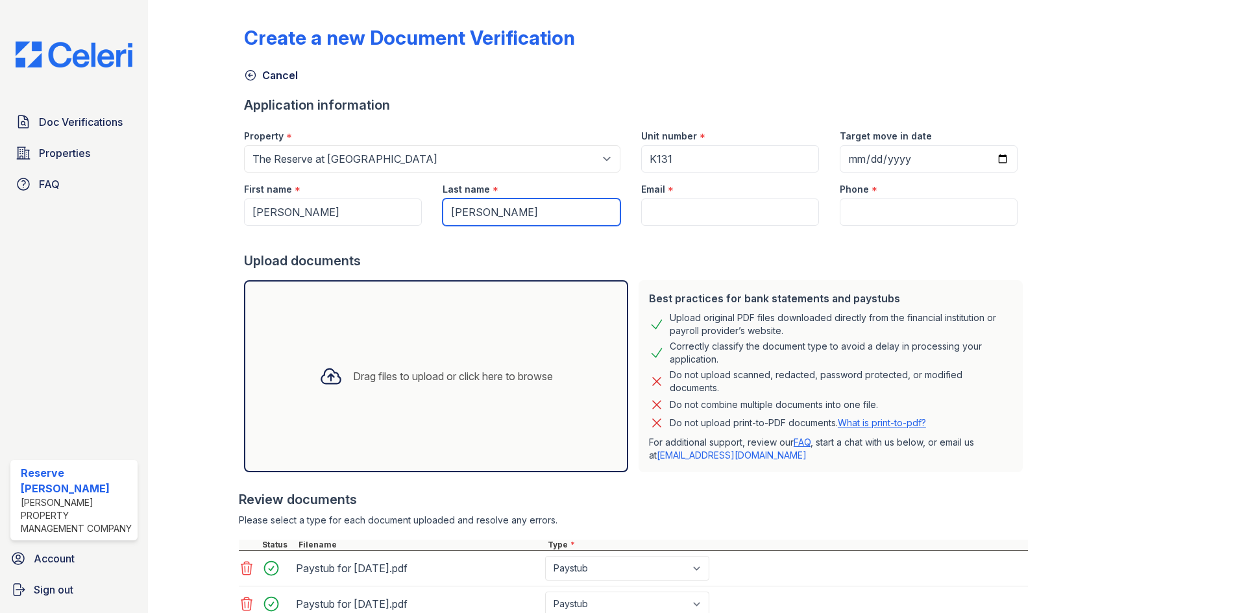
type input "[PERSON_NAME]"
click at [732, 197] on div "Email *" at bounding box center [730, 186] width 178 height 26
click at [731, 208] on input "Email" at bounding box center [730, 212] width 178 height 27
paste input "[DOMAIN_NAME][EMAIL_ADDRESS][DOMAIN_NAME]"
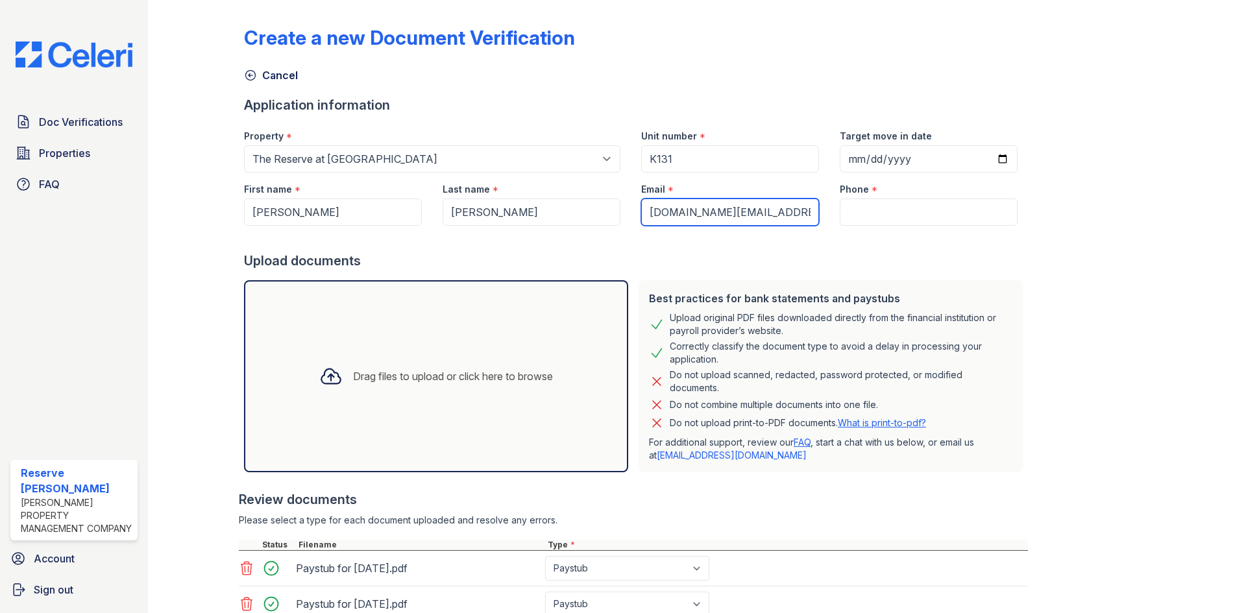
type input "[DOMAIN_NAME][EMAIL_ADDRESS][DOMAIN_NAME]"
click at [877, 204] on input "Phone" at bounding box center [929, 212] width 178 height 27
paste input "(864) 318-2396"
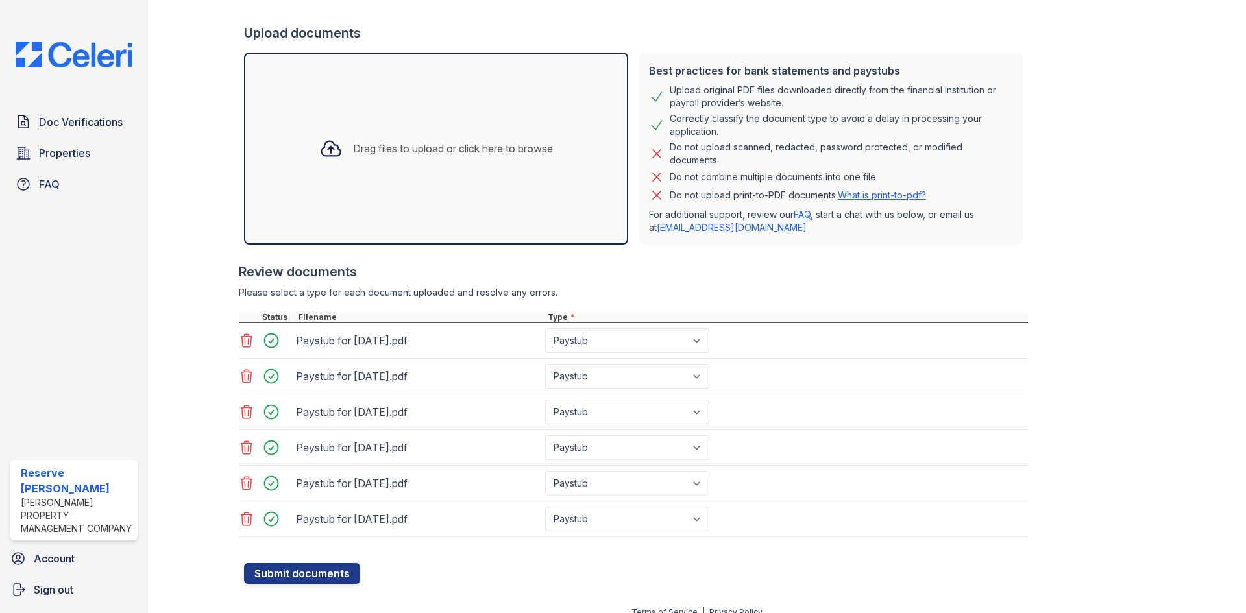
scroll to position [243, 0]
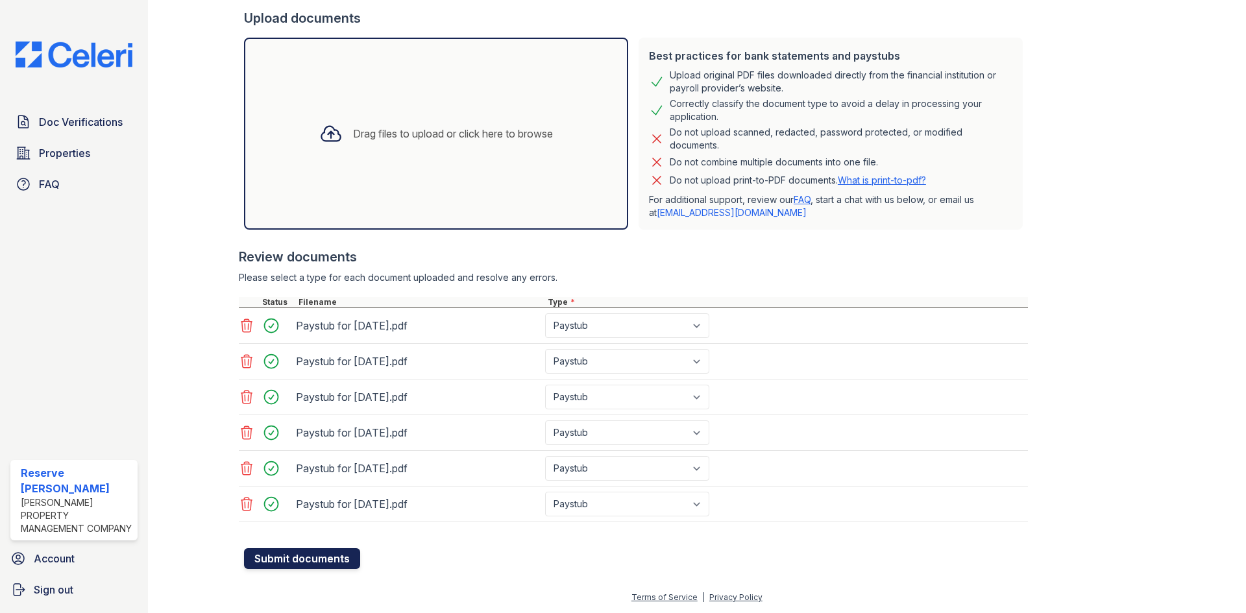
type input "(864) 318-2396"
click at [308, 564] on button "Submit documents" at bounding box center [302, 558] width 116 height 21
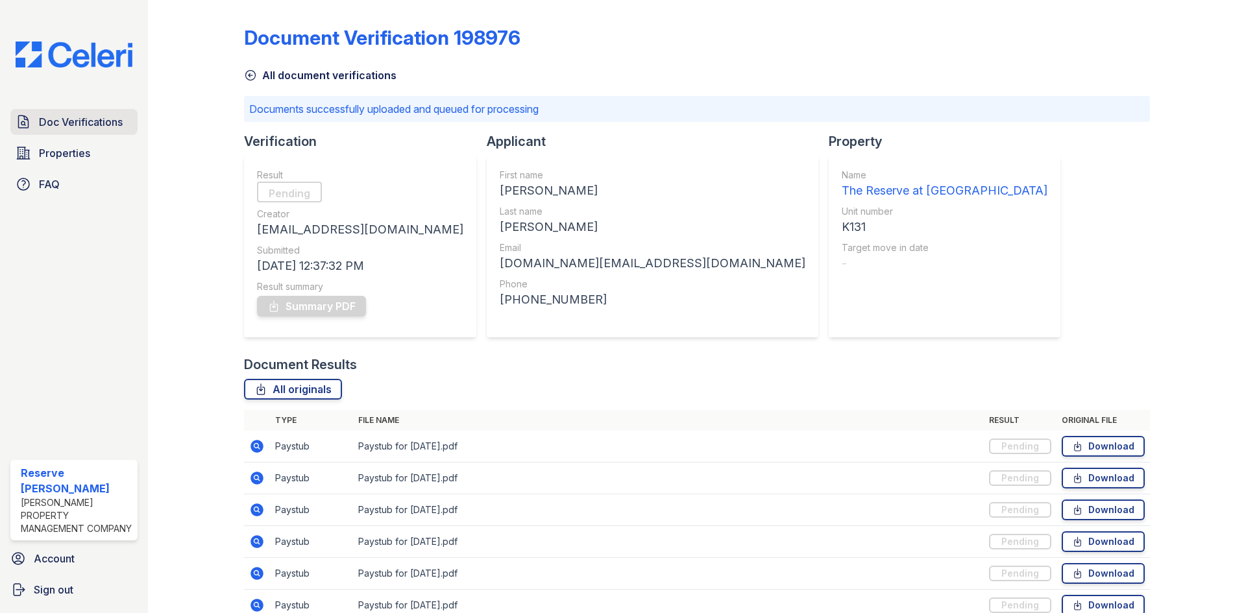
click at [110, 117] on span "Doc Verifications" at bounding box center [81, 122] width 84 height 16
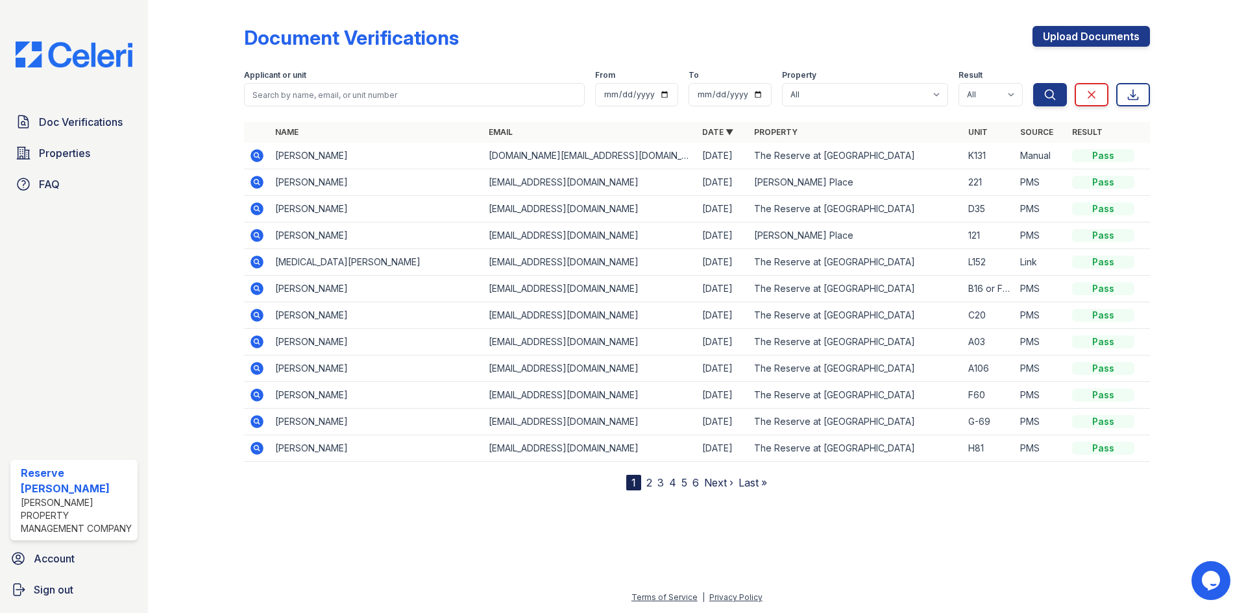
click at [404, 155] on td "[PERSON_NAME]" at bounding box center [376, 156] width 213 height 27
click at [253, 151] on icon at bounding box center [256, 155] width 13 height 13
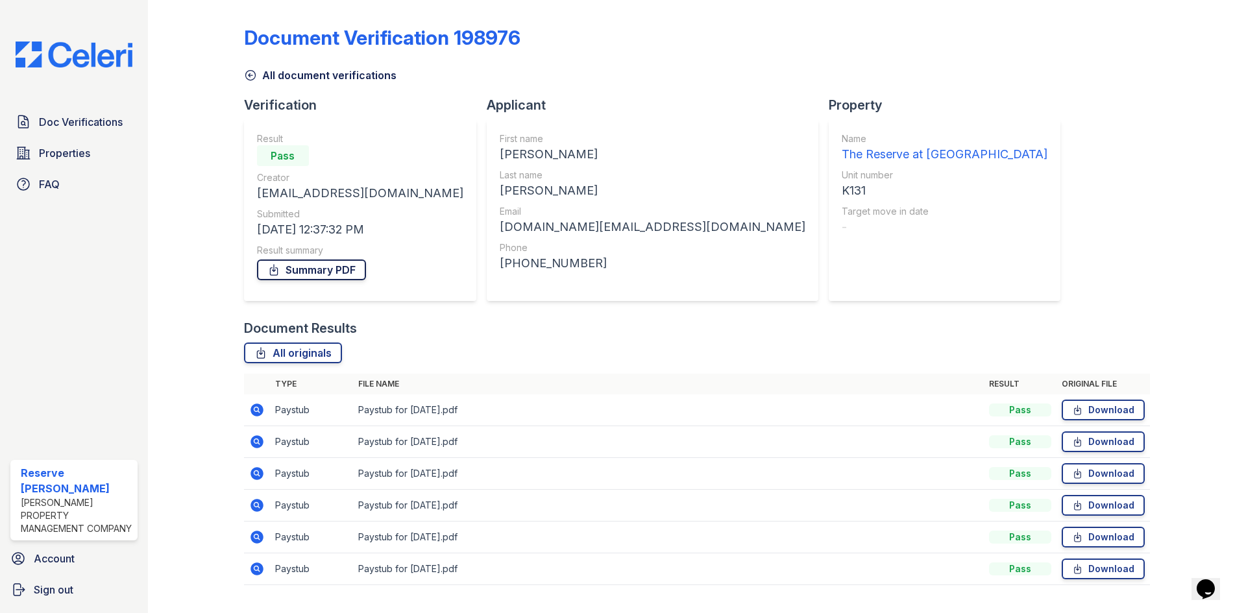
click at [328, 260] on link "Summary PDF" at bounding box center [311, 270] width 109 height 21
click at [249, 78] on icon at bounding box center [250, 75] width 13 height 13
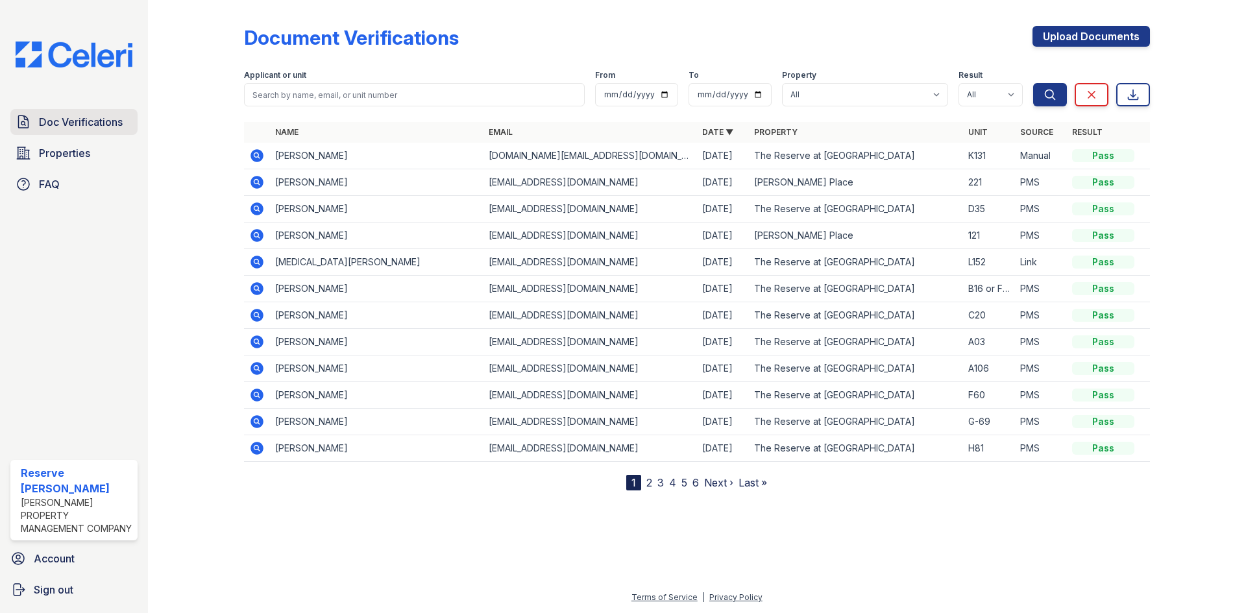
click at [111, 115] on span "Doc Verifications" at bounding box center [81, 122] width 84 height 16
